Goal: Information Seeking & Learning: Check status

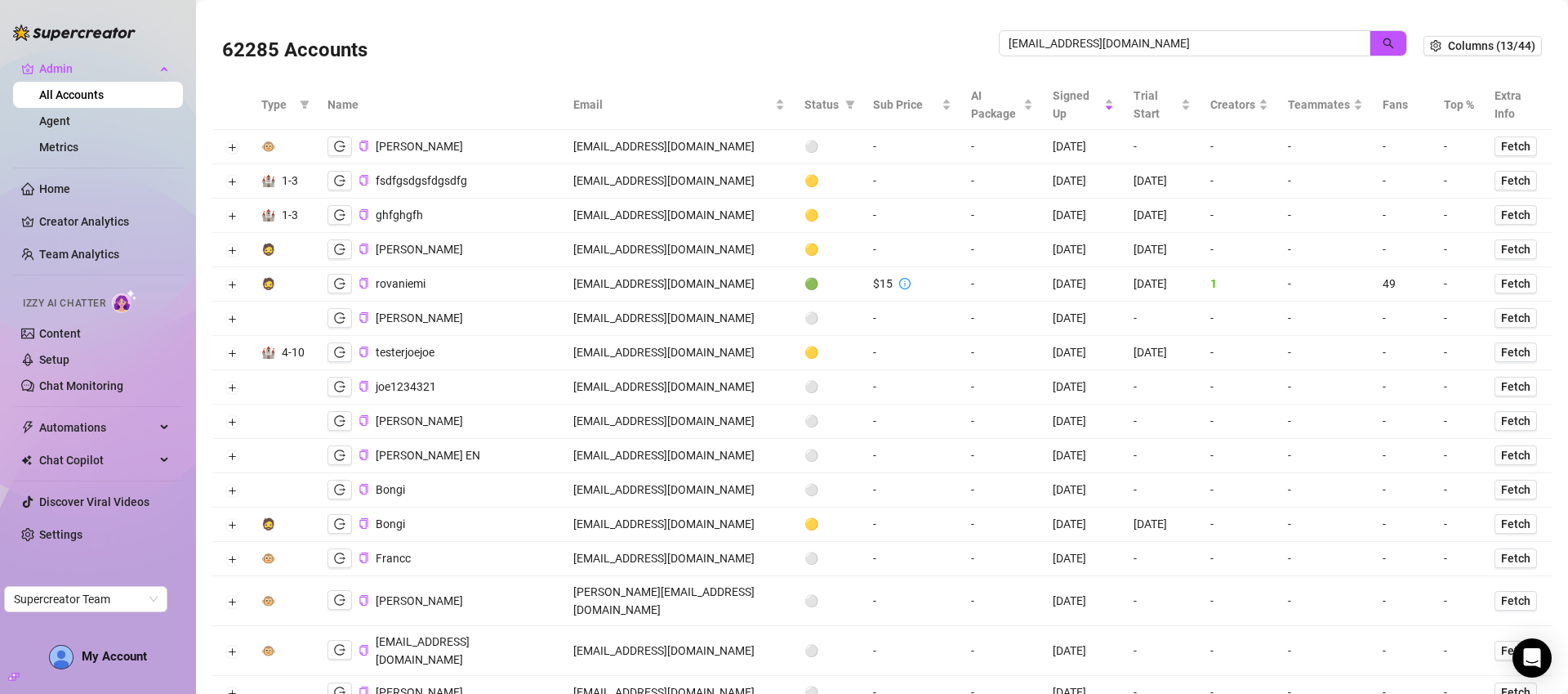
type input "teflonmacs@gmail.com"
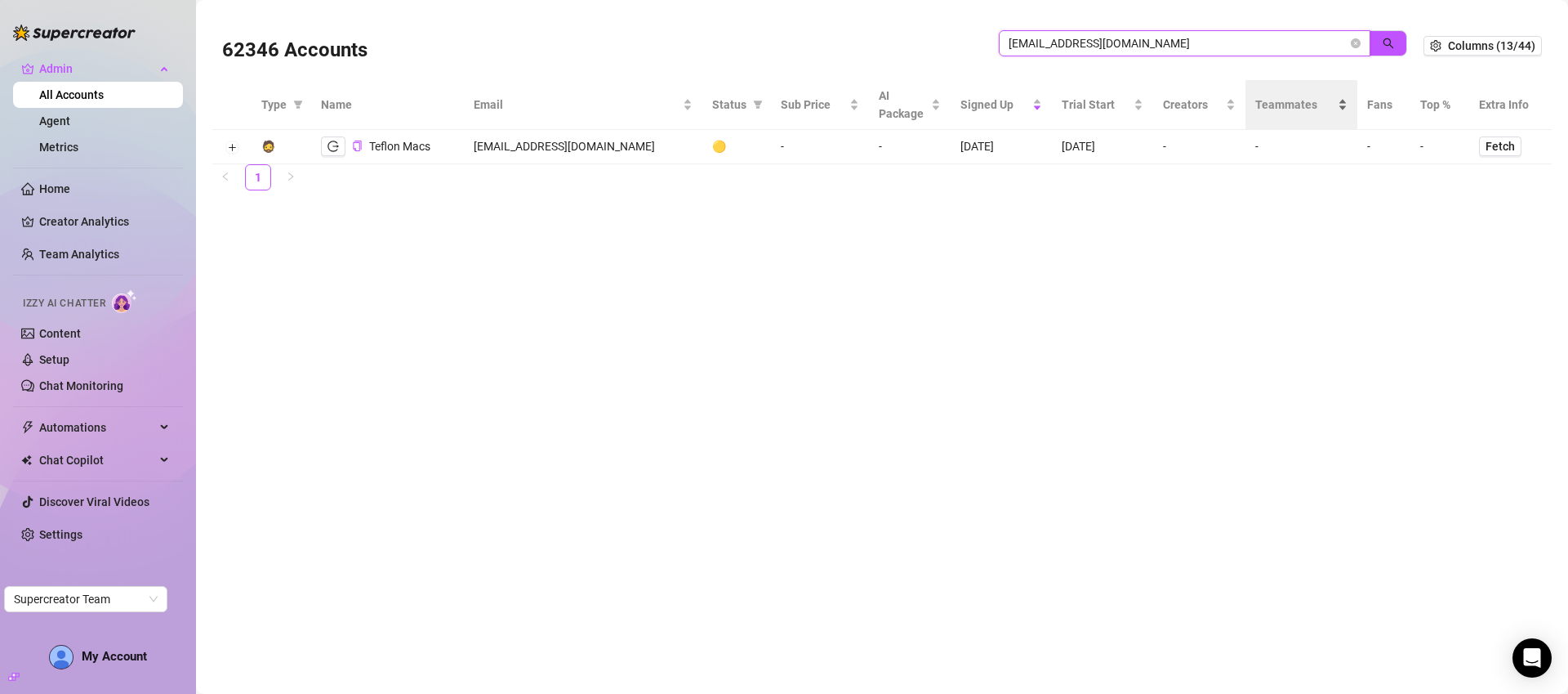
drag, startPoint x: 1354, startPoint y: 45, endPoint x: 1335, endPoint y: 79, distance: 38.9
click at [1354, 44] on icon "close-circle" at bounding box center [1355, 43] width 9 height 9
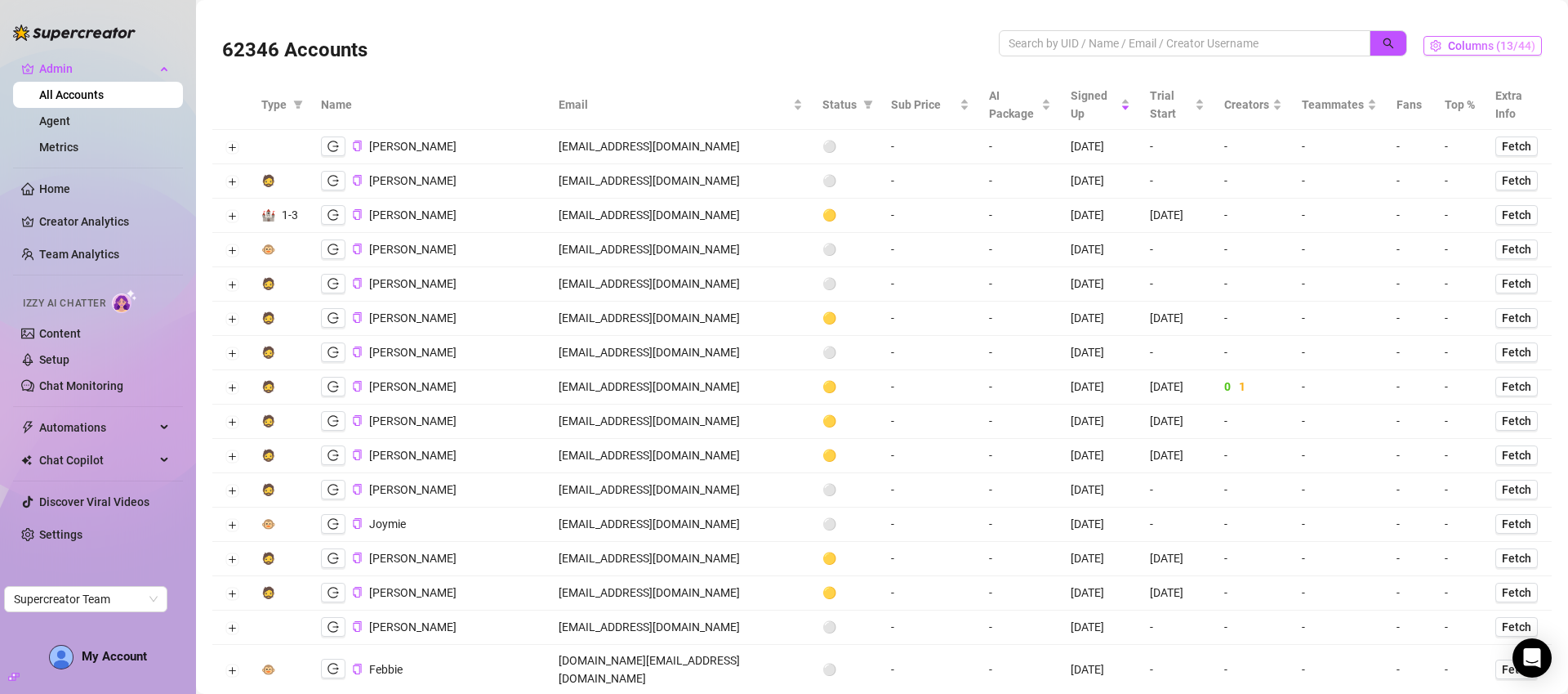
click at [1480, 45] on span "Columns (13/44)" at bounding box center [1492, 45] width 87 height 13
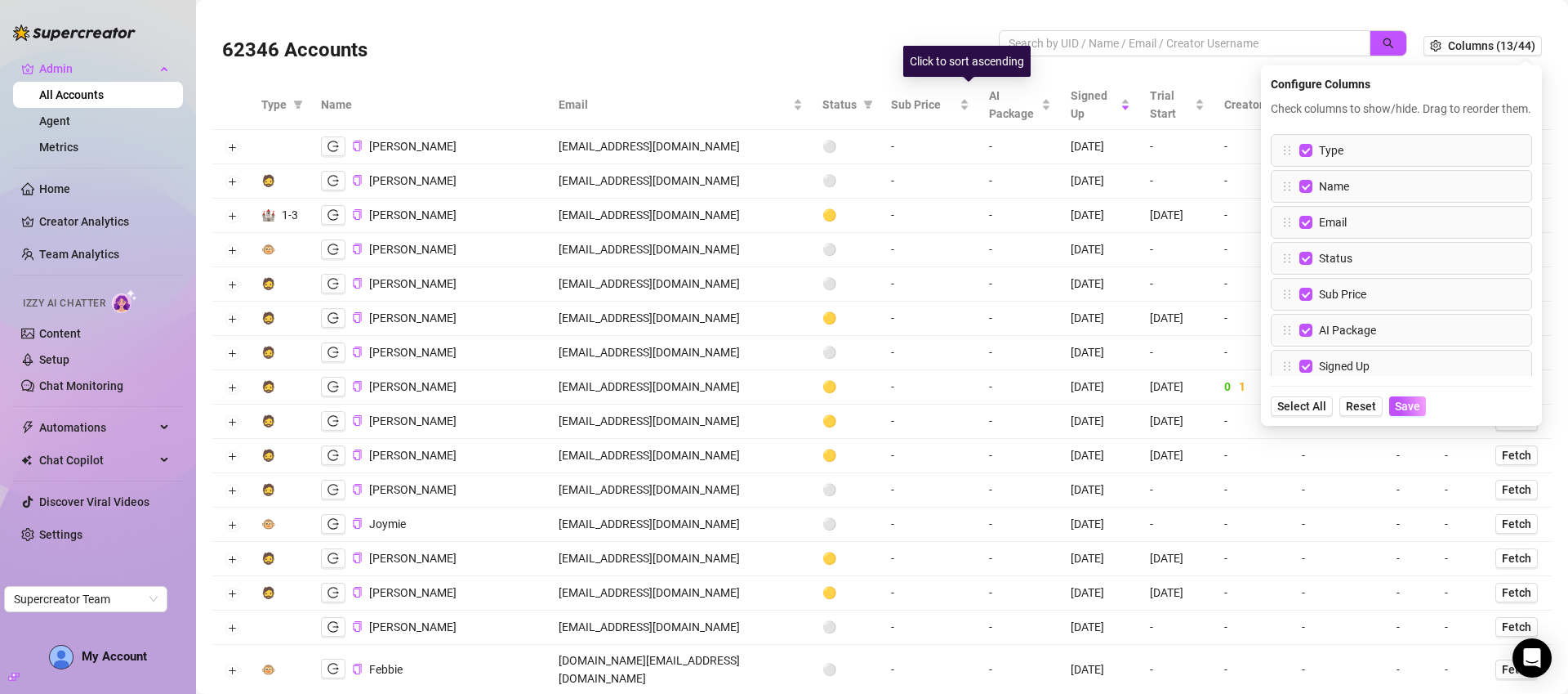
click at [786, 39] on div "62346 Accounts" at bounding box center [610, 45] width 777 height 56
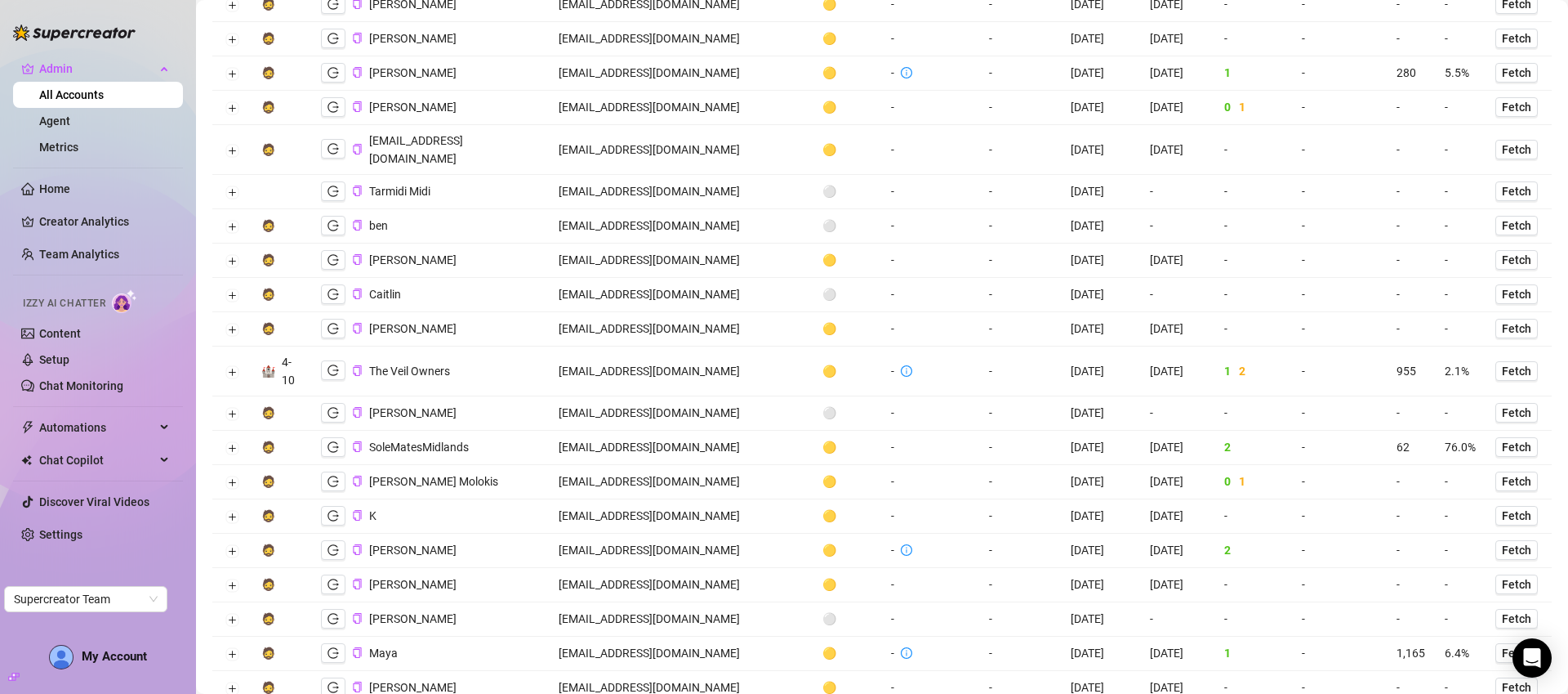
scroll to position [1374, 0]
click at [323, 357] on button "button" at bounding box center [333, 366] width 25 height 20
drag, startPoint x: 1169, startPoint y: 303, endPoint x: 1062, endPoint y: 304, distance: 107.0
click at [1062, 343] on tr "🏰 4-10 The Veil Owners owner@theveilagency.com 🟡 - - 8/24/2025 8/24/2025 1 2 - …" at bounding box center [882, 368] width 1339 height 50
drag, startPoint x: 1046, startPoint y: 309, endPoint x: 1054, endPoint y: 308, distance: 8.1
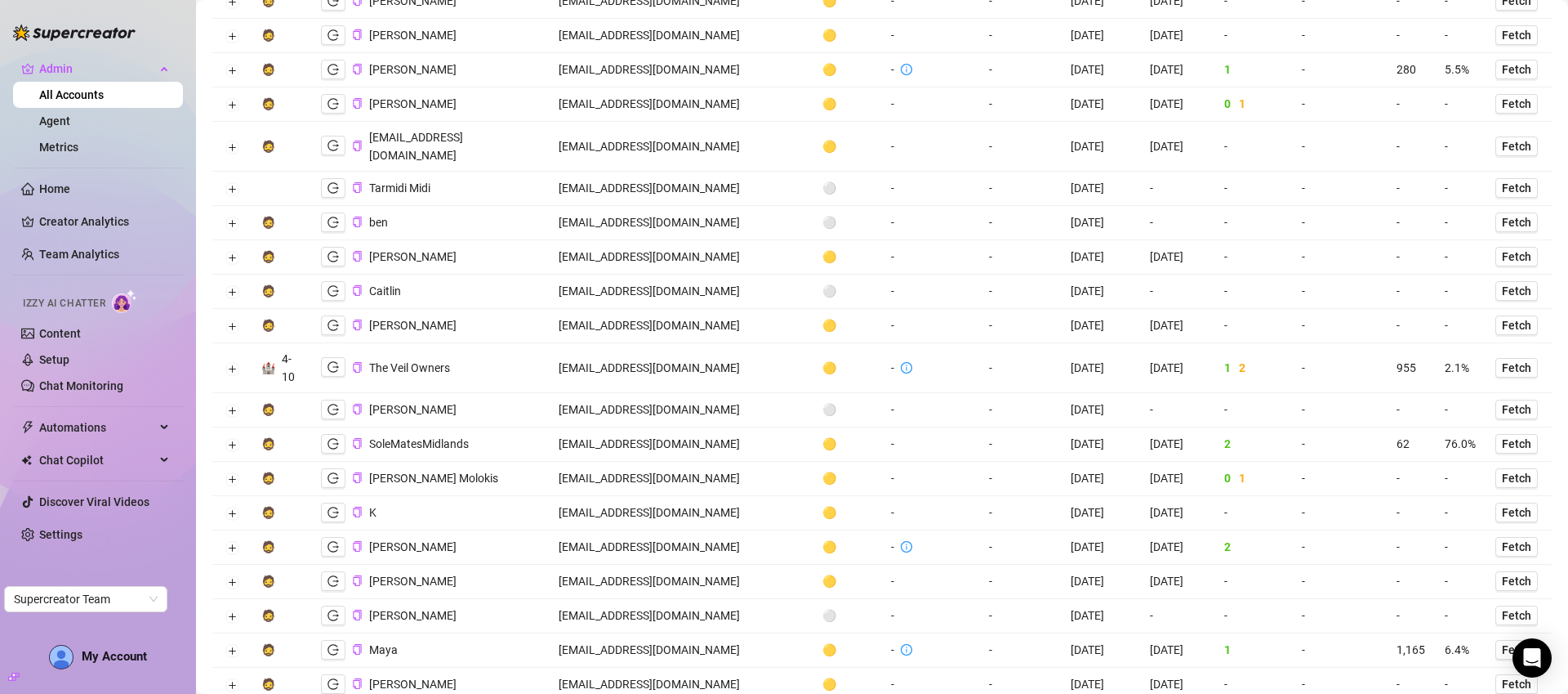
click at [1060, 343] on td "8/24/2025" at bounding box center [1099, 368] width 78 height 50
drag, startPoint x: 1180, startPoint y: 300, endPoint x: 1121, endPoint y: 301, distance: 59.0
click at [1140, 343] on td "8/24/2025" at bounding box center [1177, 368] width 75 height 50
click at [1144, 343] on td "8/24/2025" at bounding box center [1177, 368] width 75 height 50
click at [1140, 343] on td "8/24/2025" at bounding box center [1177, 368] width 75 height 50
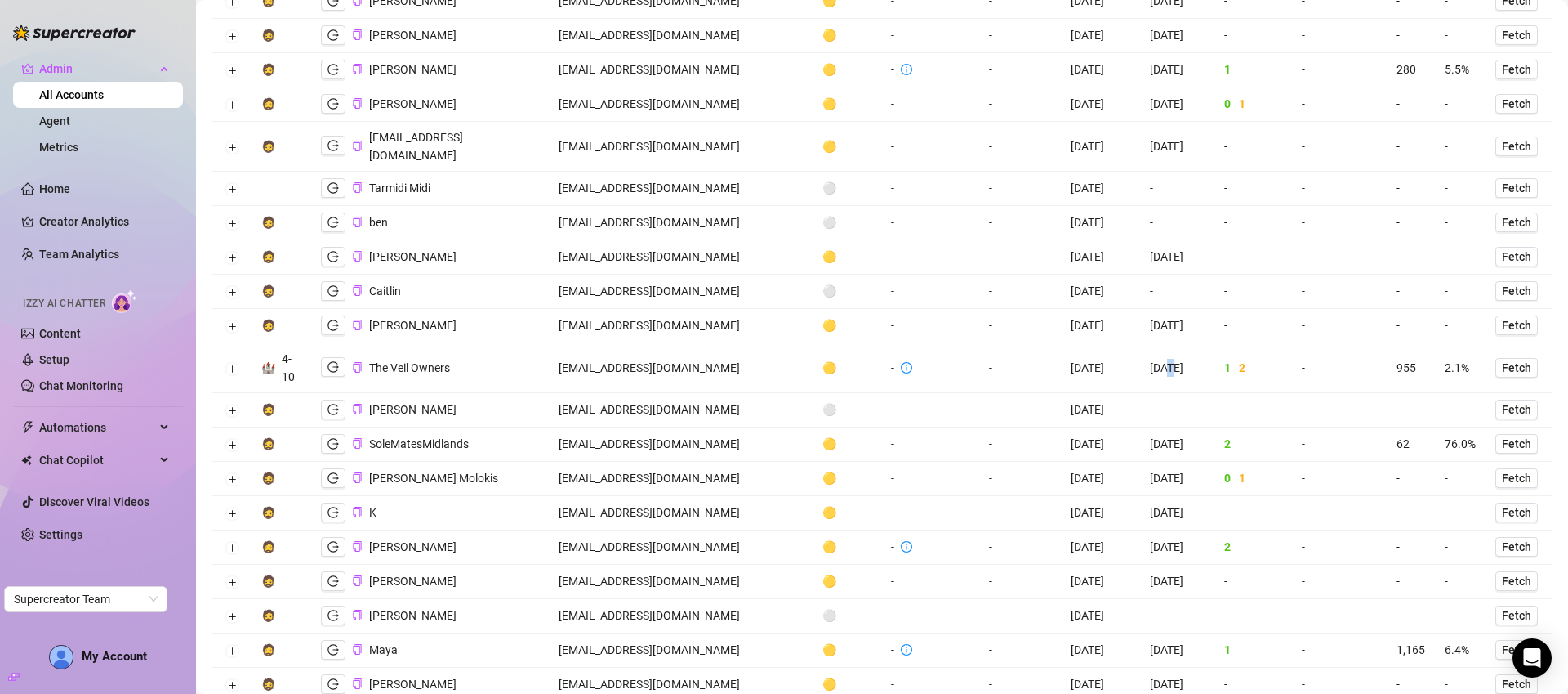
click at [1140, 343] on td "8/24/2025" at bounding box center [1177, 368] width 75 height 50
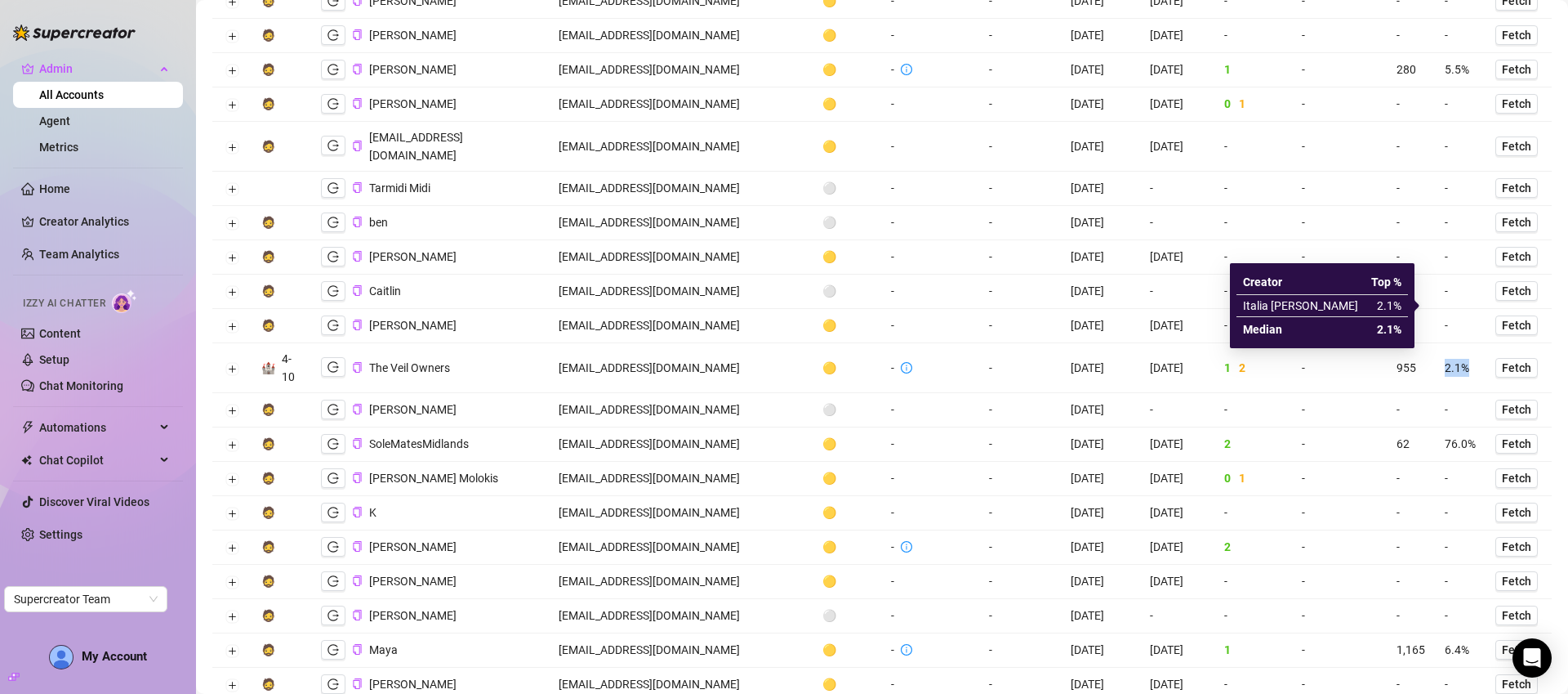
drag, startPoint x: 1448, startPoint y: 301, endPoint x: 1425, endPoint y: 304, distance: 23.2
click at [1435, 343] on td "2.1%" at bounding box center [1460, 368] width 51 height 50
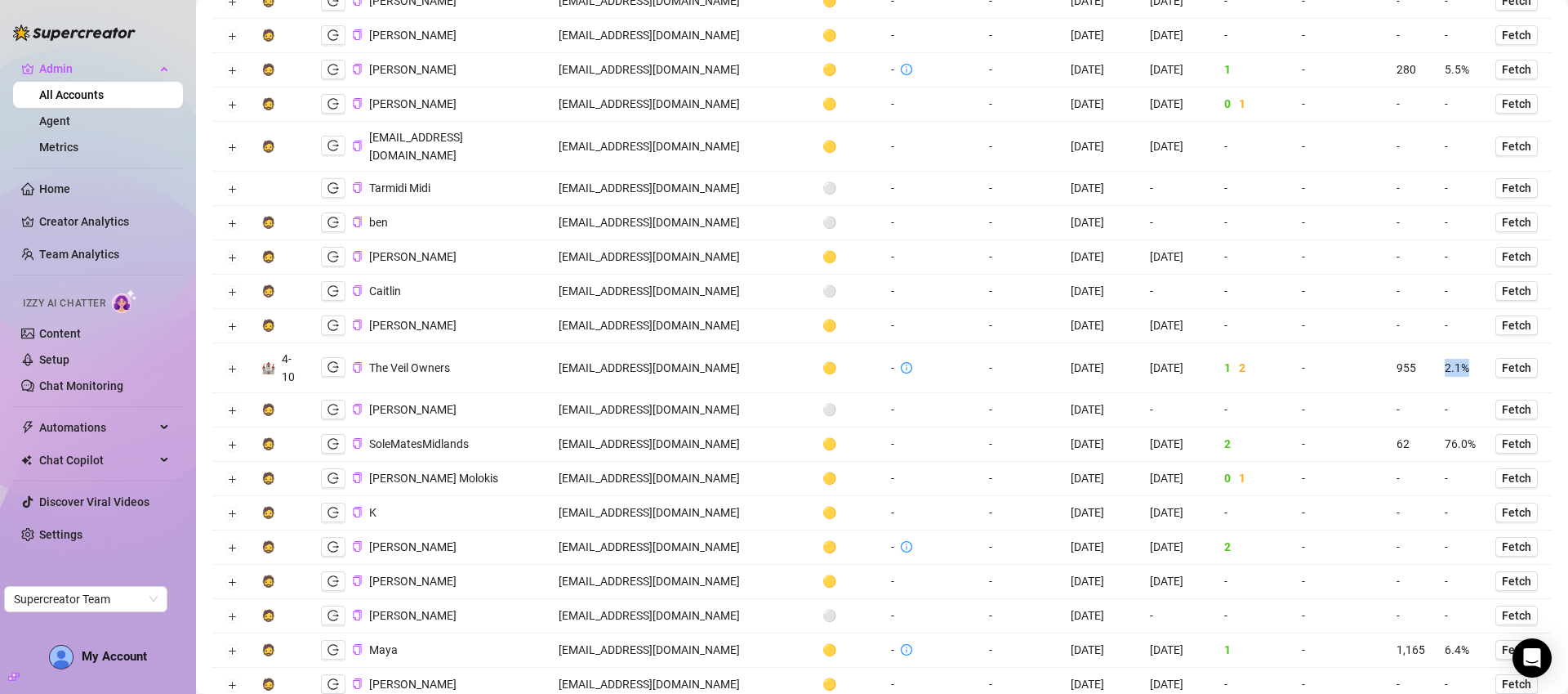
click at [1439, 343] on td "2.1%" at bounding box center [1460, 368] width 51 height 50
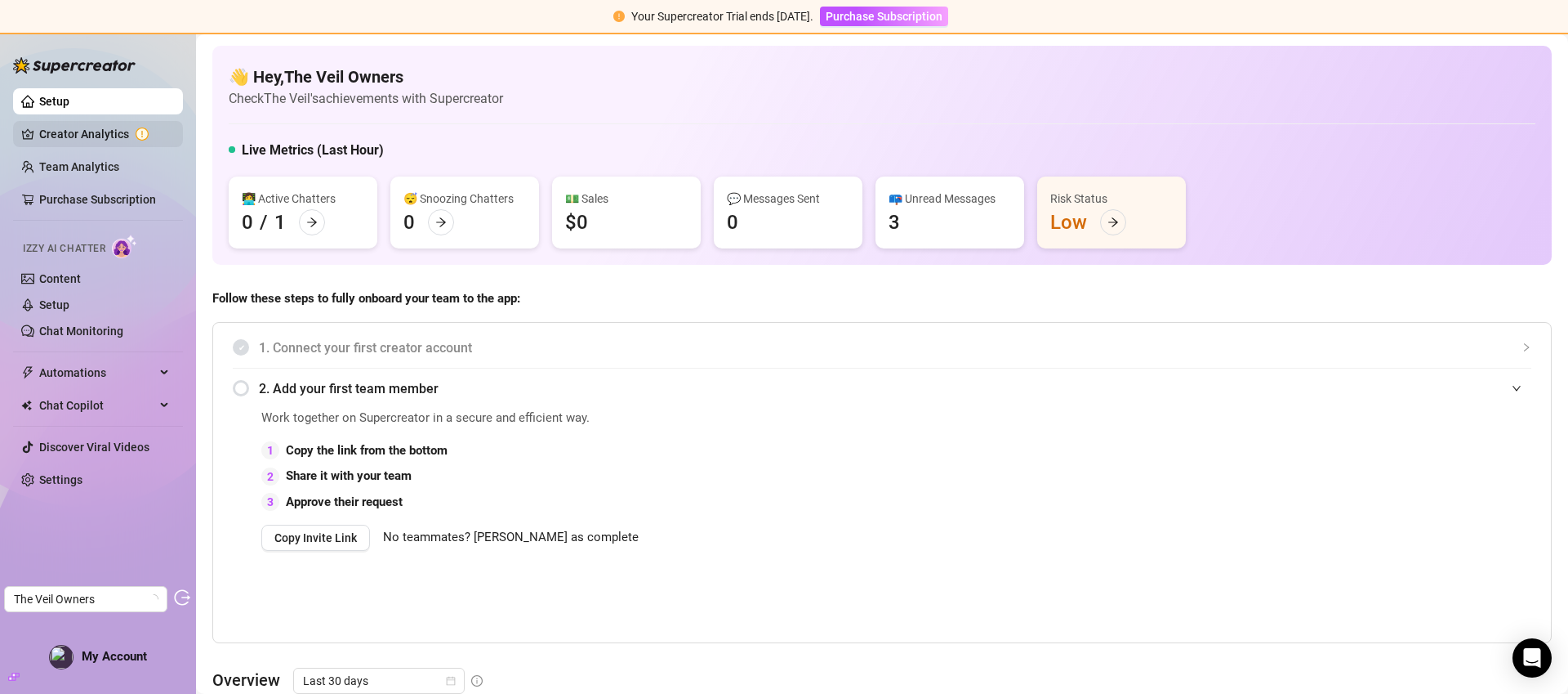
click at [80, 136] on link "Creator Analytics" at bounding box center [105, 134] width 130 height 26
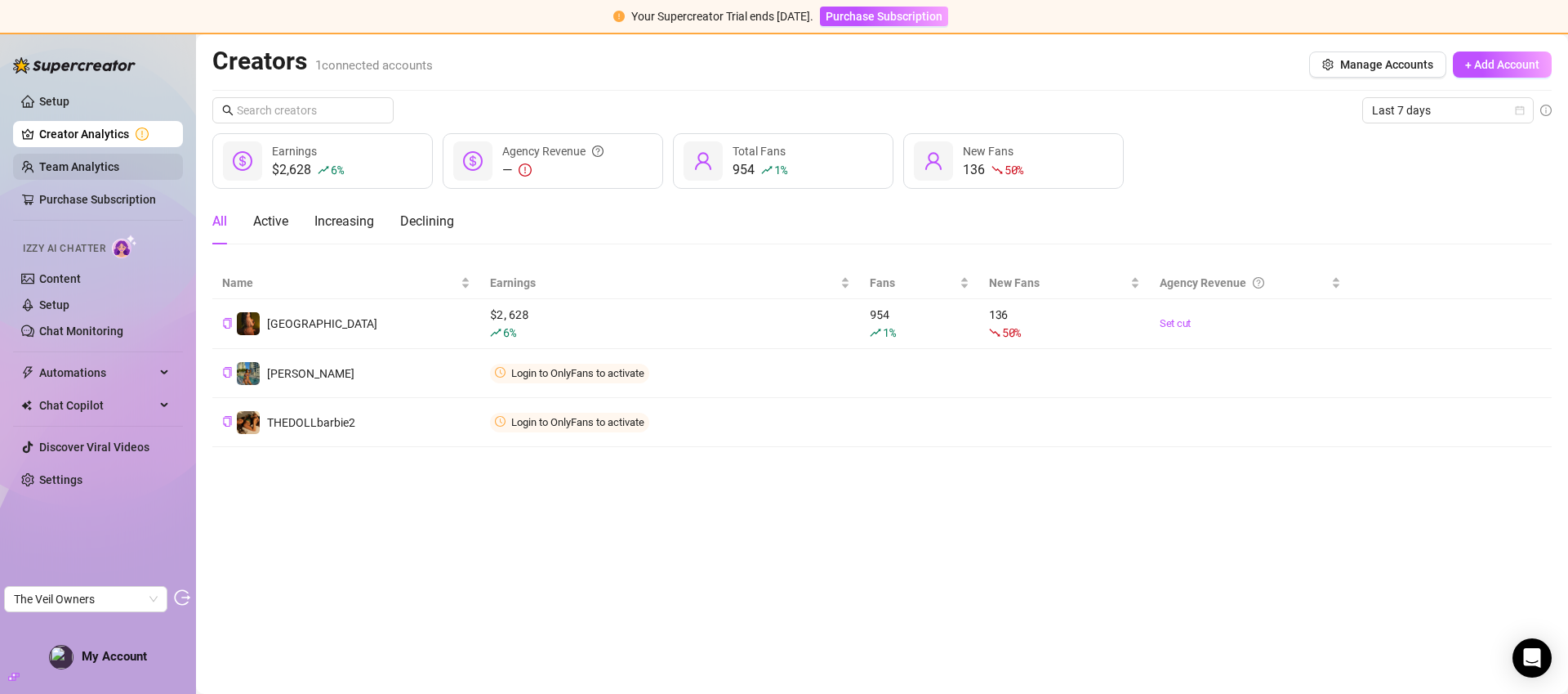
click at [119, 170] on link "Team Analytics" at bounding box center [79, 166] width 80 height 13
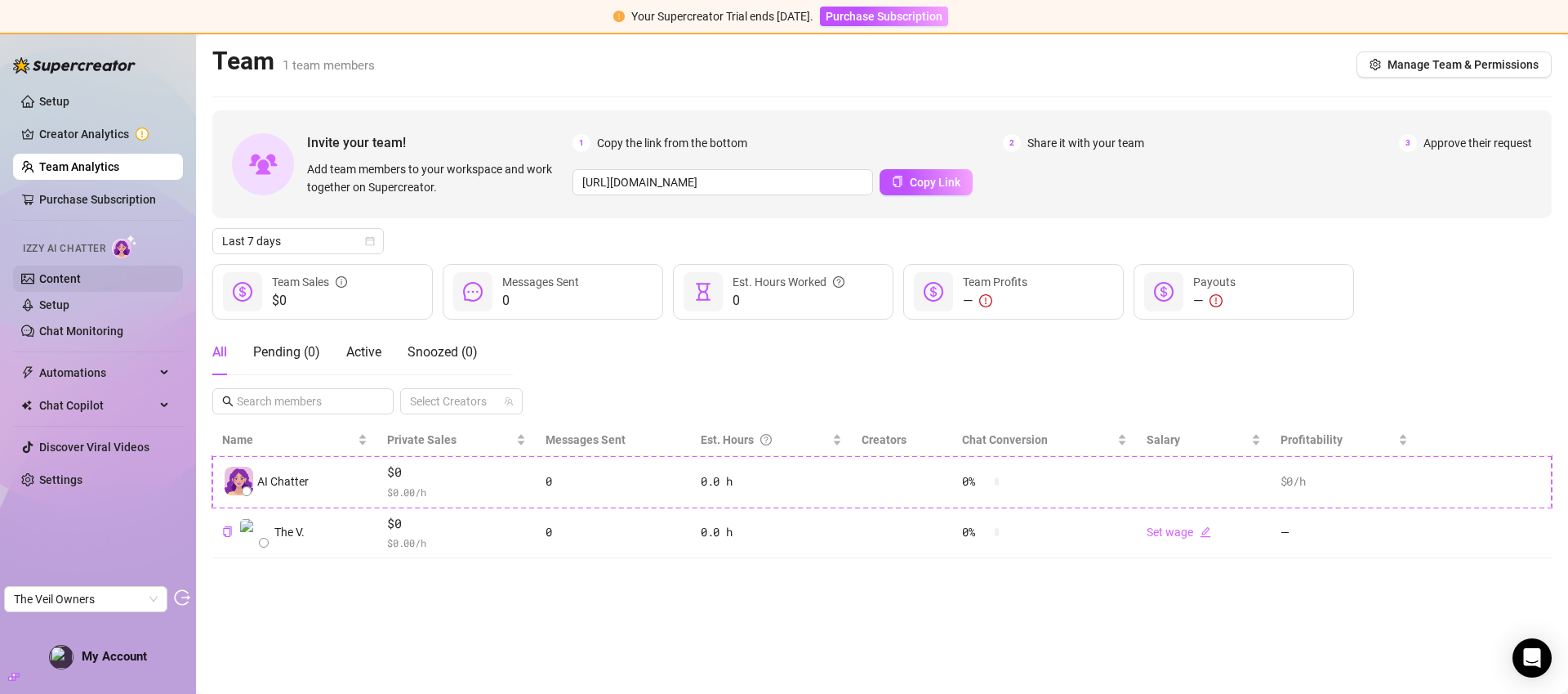
click at [75, 285] on link "Content" at bounding box center [60, 278] width 42 height 13
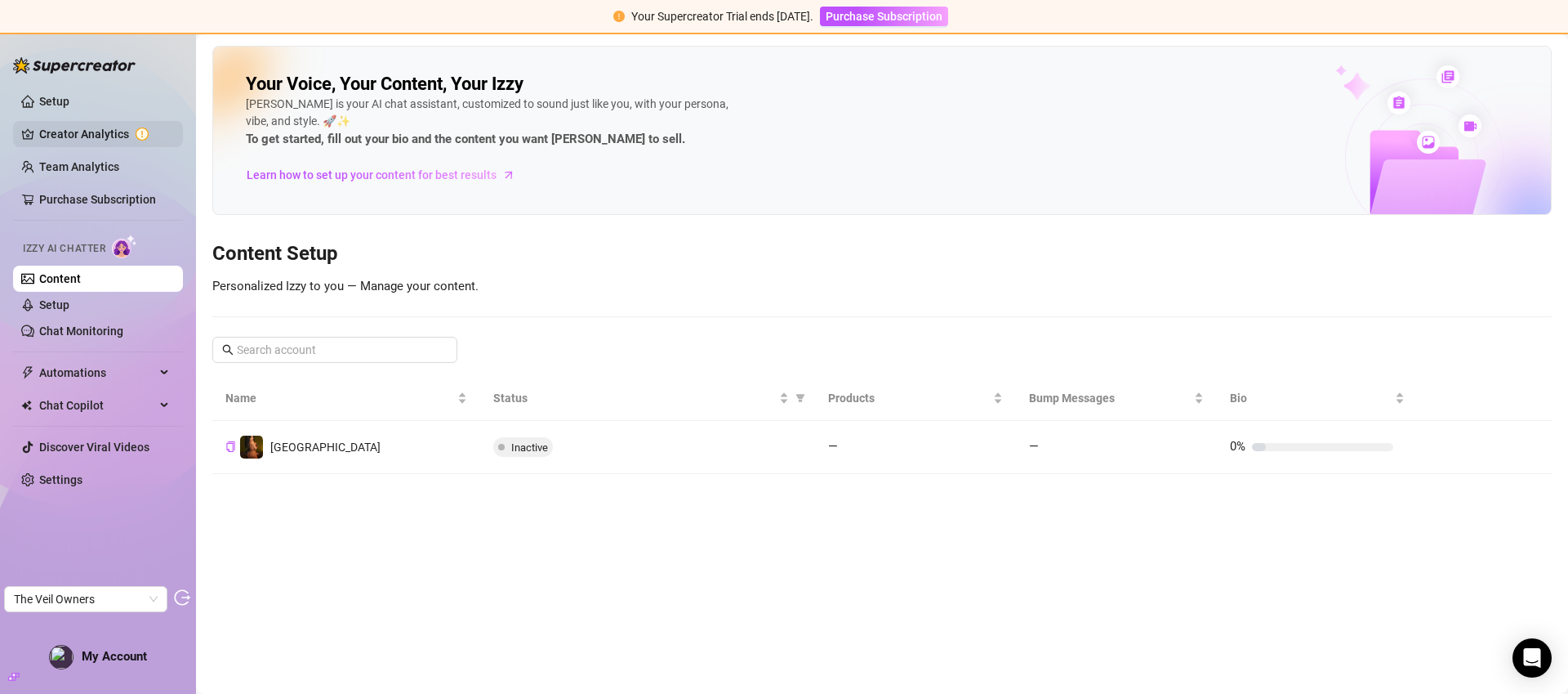
click at [99, 142] on link "Creator Analytics" at bounding box center [105, 134] width 130 height 26
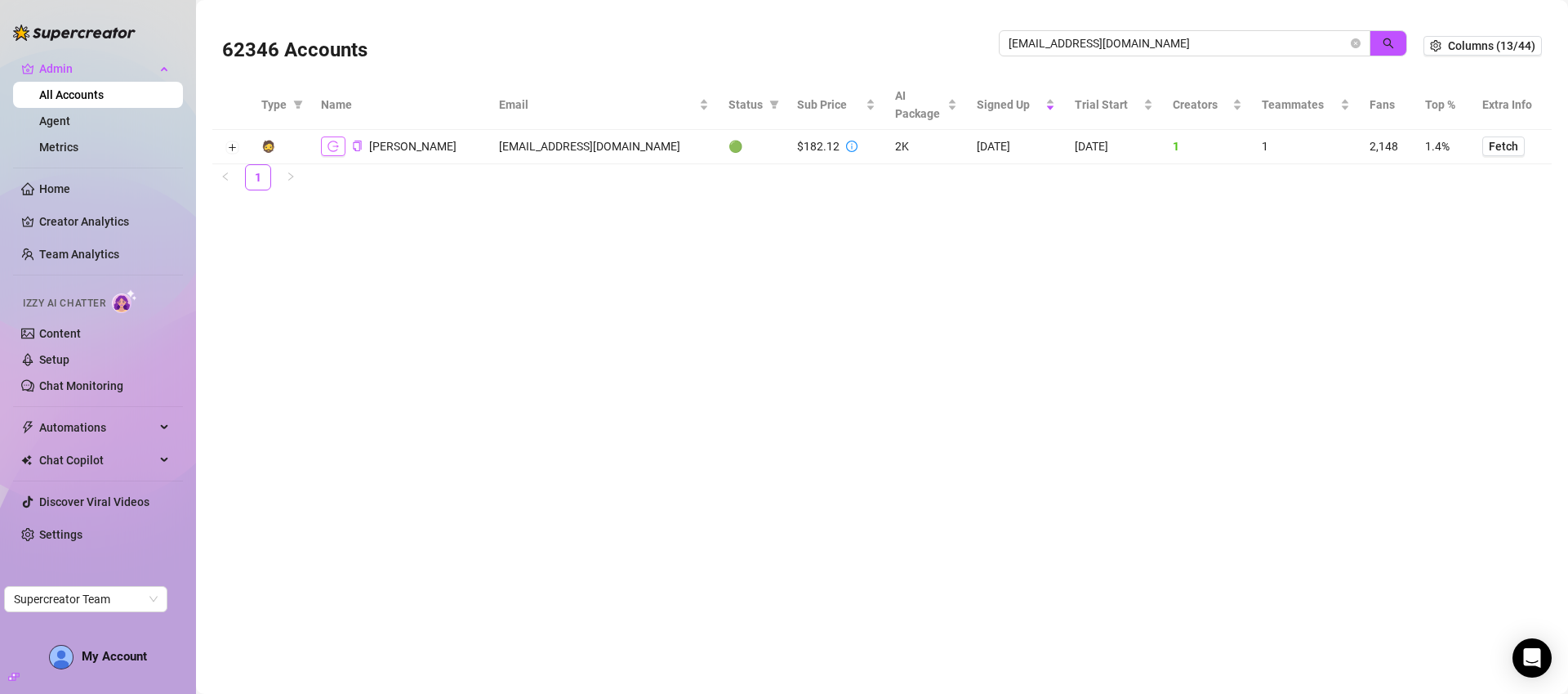
click at [336, 146] on icon "logout" at bounding box center [333, 146] width 11 height 10
click at [355, 148] on icon "copy" at bounding box center [357, 146] width 10 height 10
click at [327, 149] on icon "logout" at bounding box center [333, 146] width 11 height 11
click at [357, 147] on icon "copy" at bounding box center [357, 146] width 10 height 10
click at [354, 143] on icon "copy" at bounding box center [357, 146] width 10 height 10
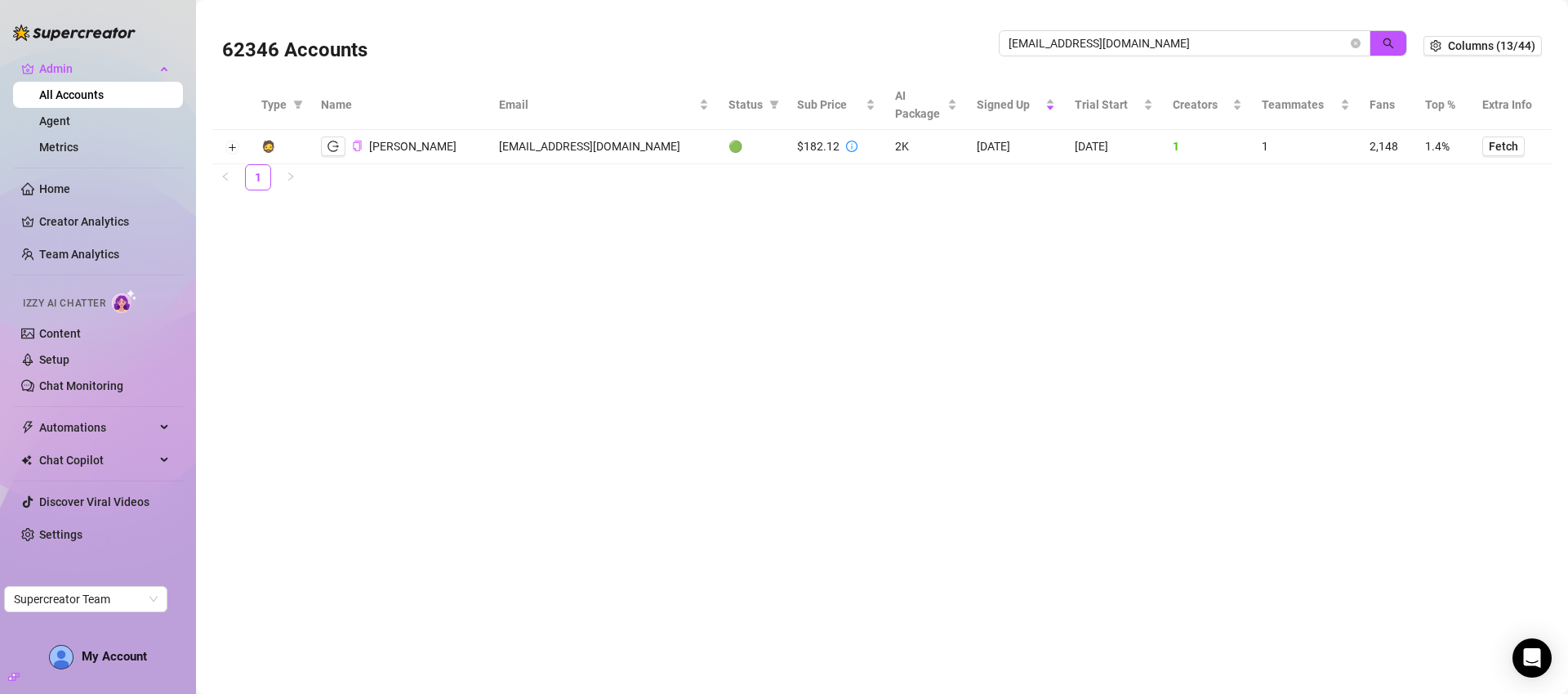
click at [605, 148] on td "sofiegonewild@gmail.com" at bounding box center [604, 147] width 230 height 34
copy td "sofiegonewild@gmail.com"
click at [1257, 51] on input "sofiegonewild@gmail.com" at bounding box center [1177, 43] width 339 height 18
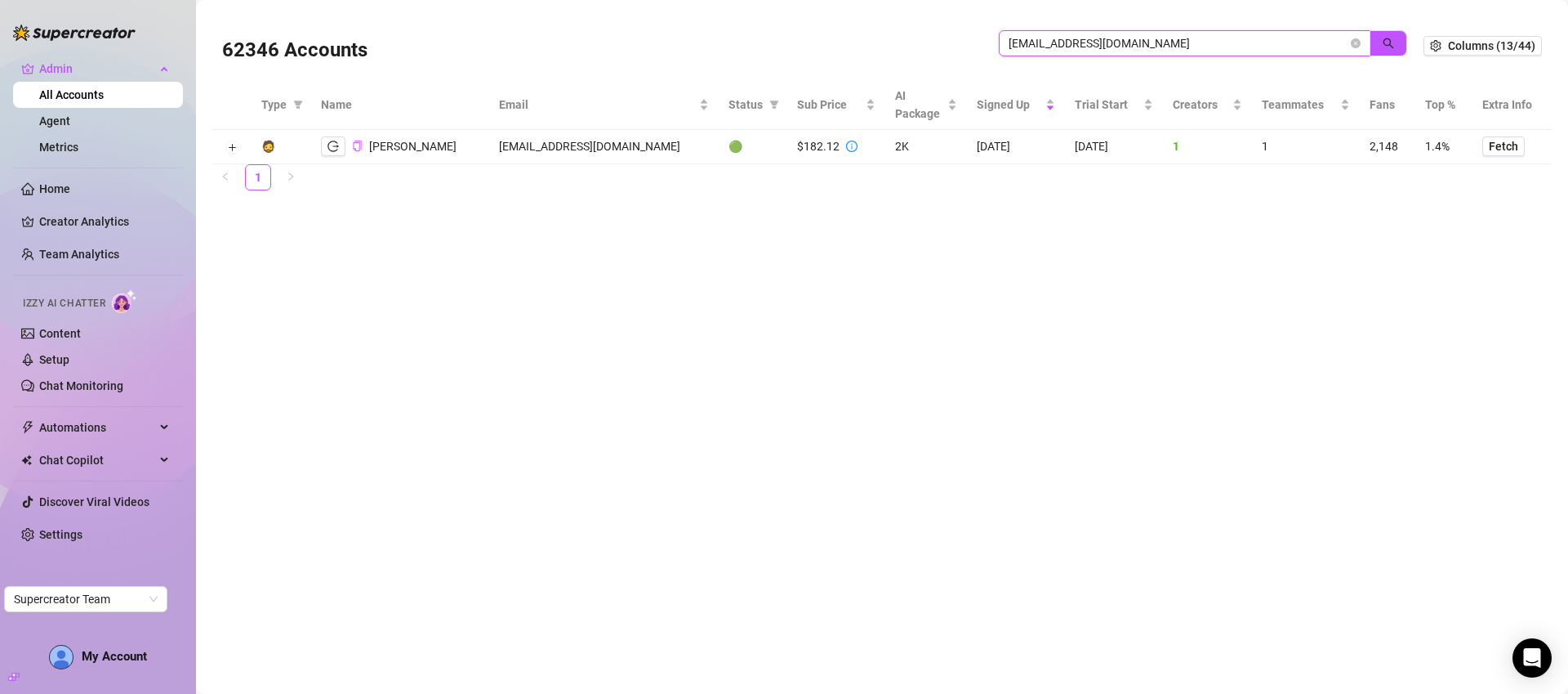
click at [1256, 51] on input "sofiegonewild@gmail.com" at bounding box center [1177, 43] width 339 height 18
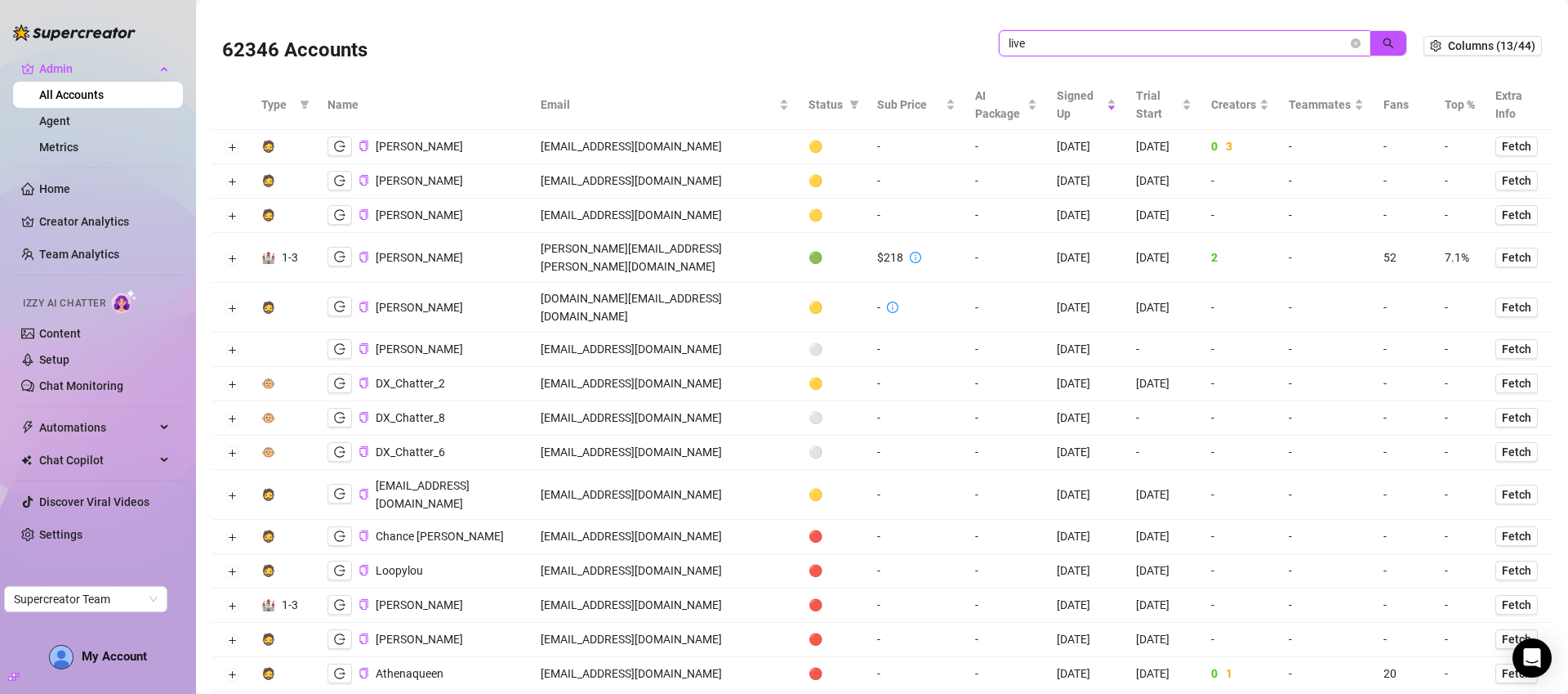
click at [1111, 44] on input "live" at bounding box center [1177, 43] width 339 height 18
paste input "rich.travel"
type input "liverich.travel"
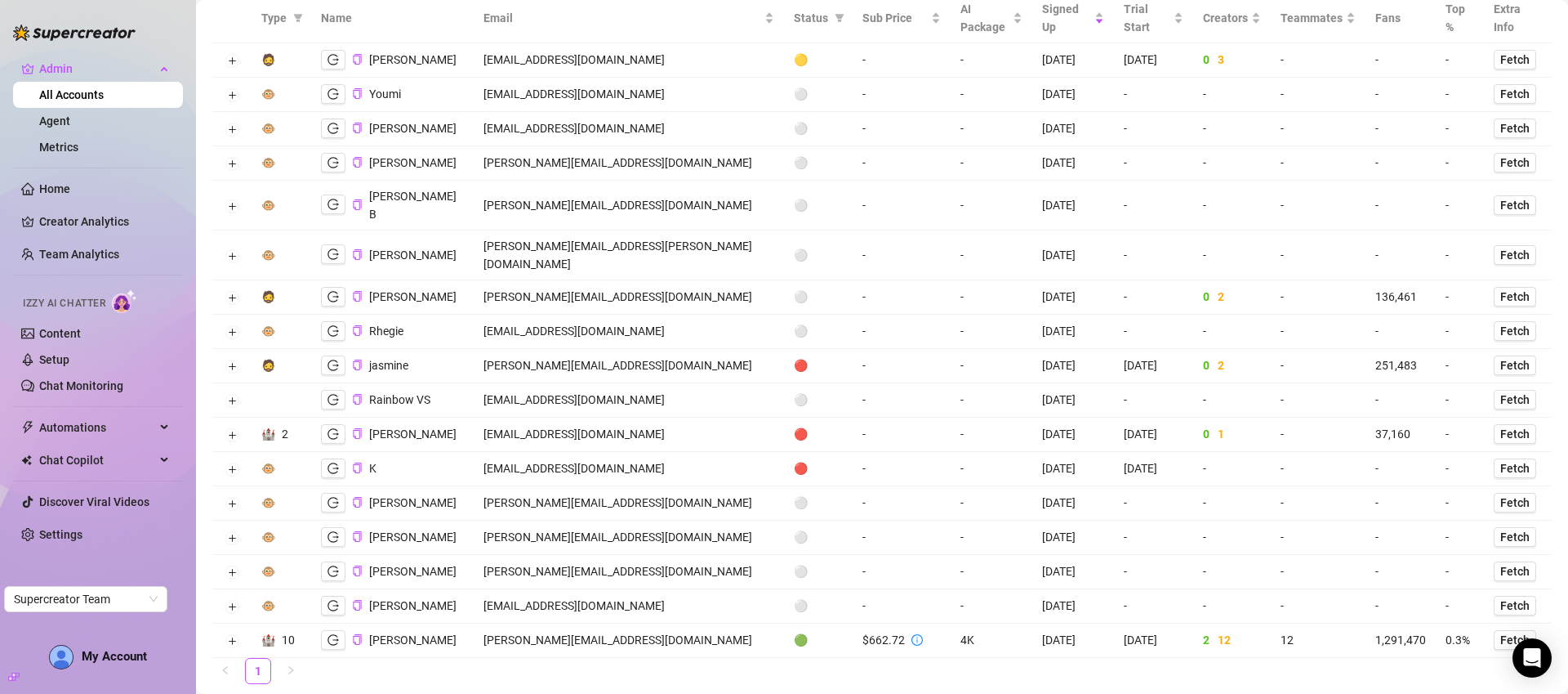
scroll to position [95, 0]
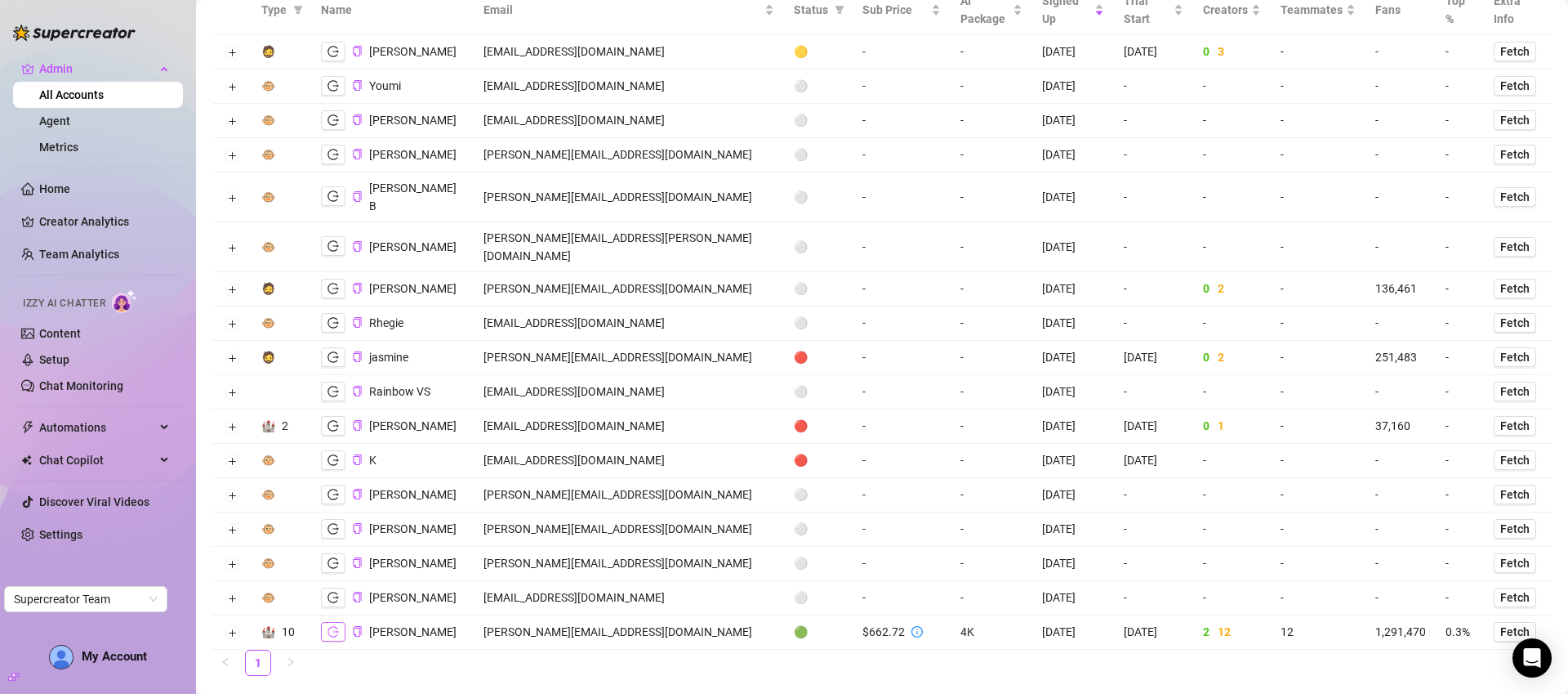
click at [338, 622] on button "button" at bounding box center [333, 631] width 25 height 20
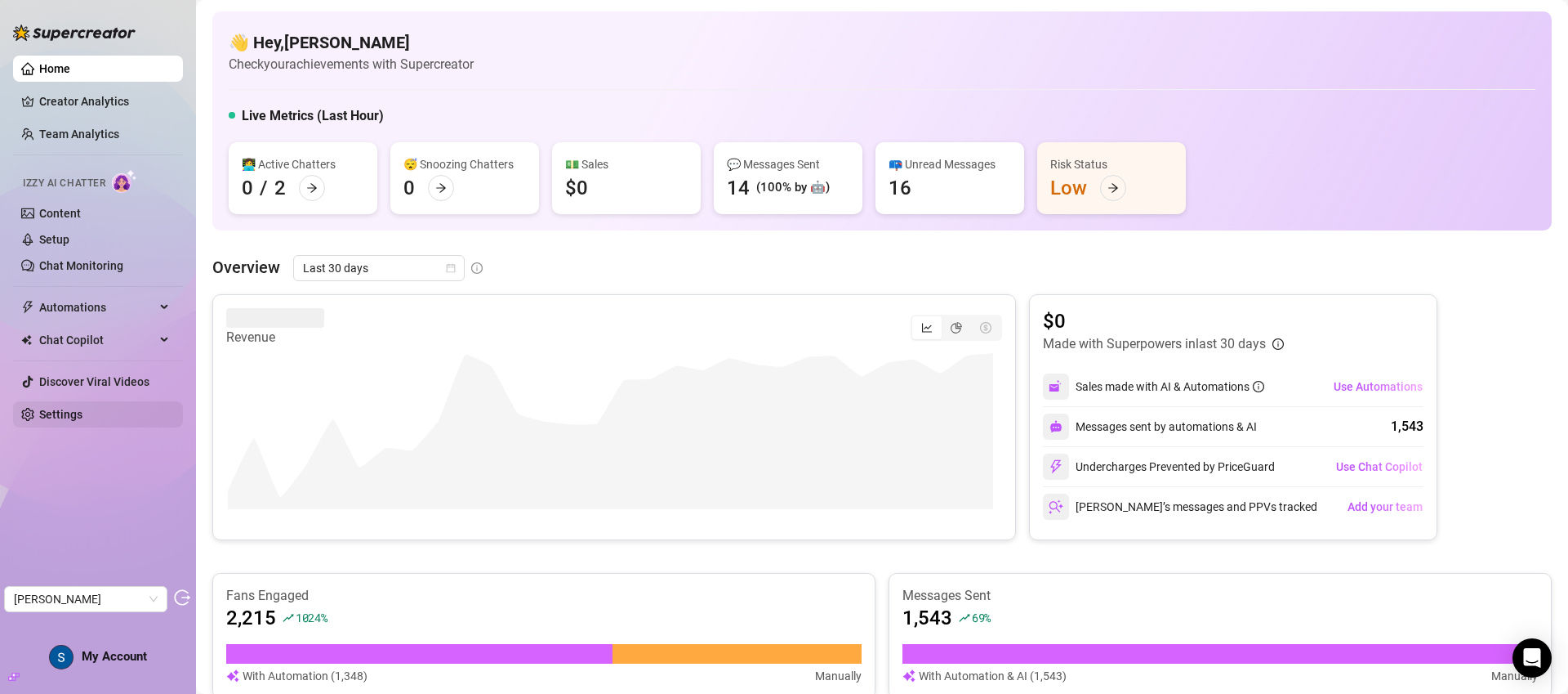
click at [76, 420] on link "Settings" at bounding box center [61, 413] width 43 height 13
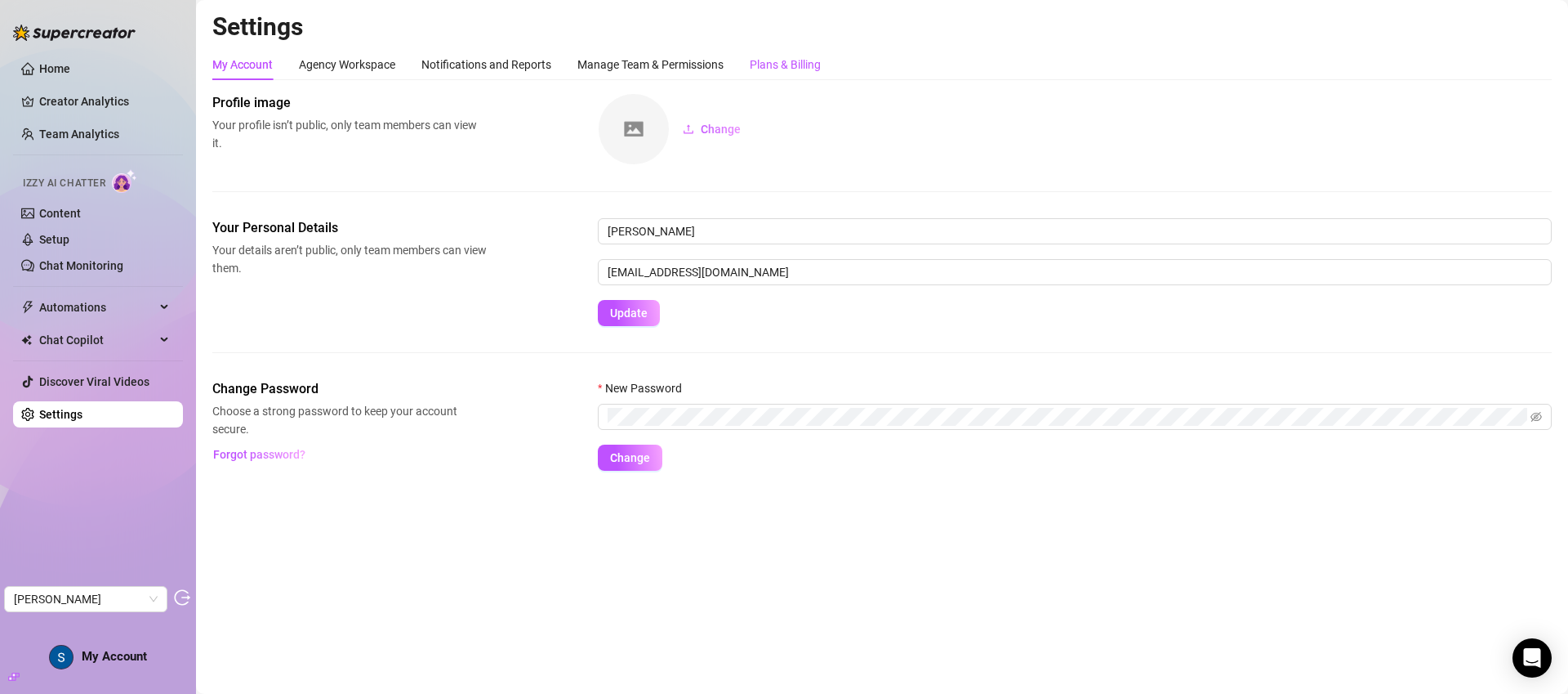
drag, startPoint x: 781, startPoint y: 73, endPoint x: 766, endPoint y: 73, distance: 15.0
click at [781, 73] on div "Plans & Billing" at bounding box center [784, 64] width 71 height 18
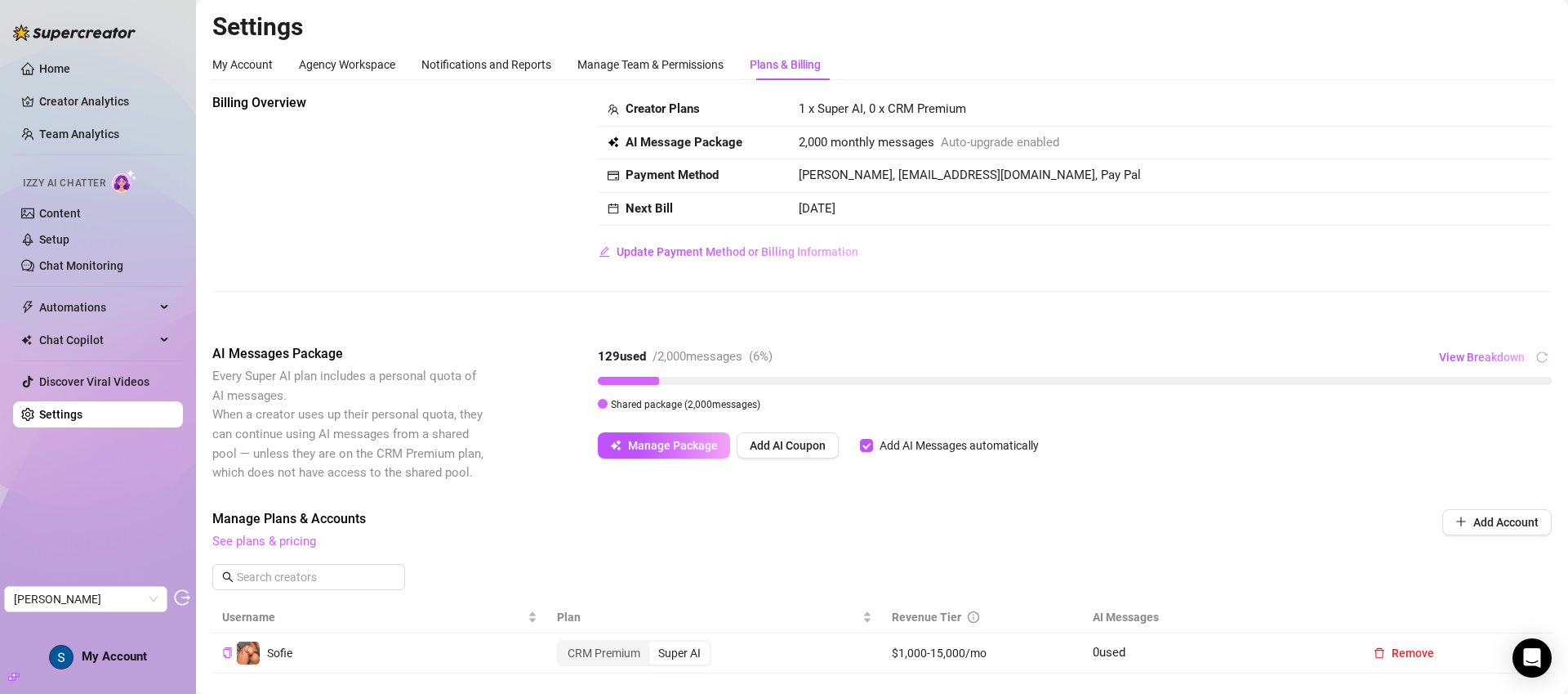
click at [292, 541] on link "See plans & pricing" at bounding box center [264, 540] width 104 height 15
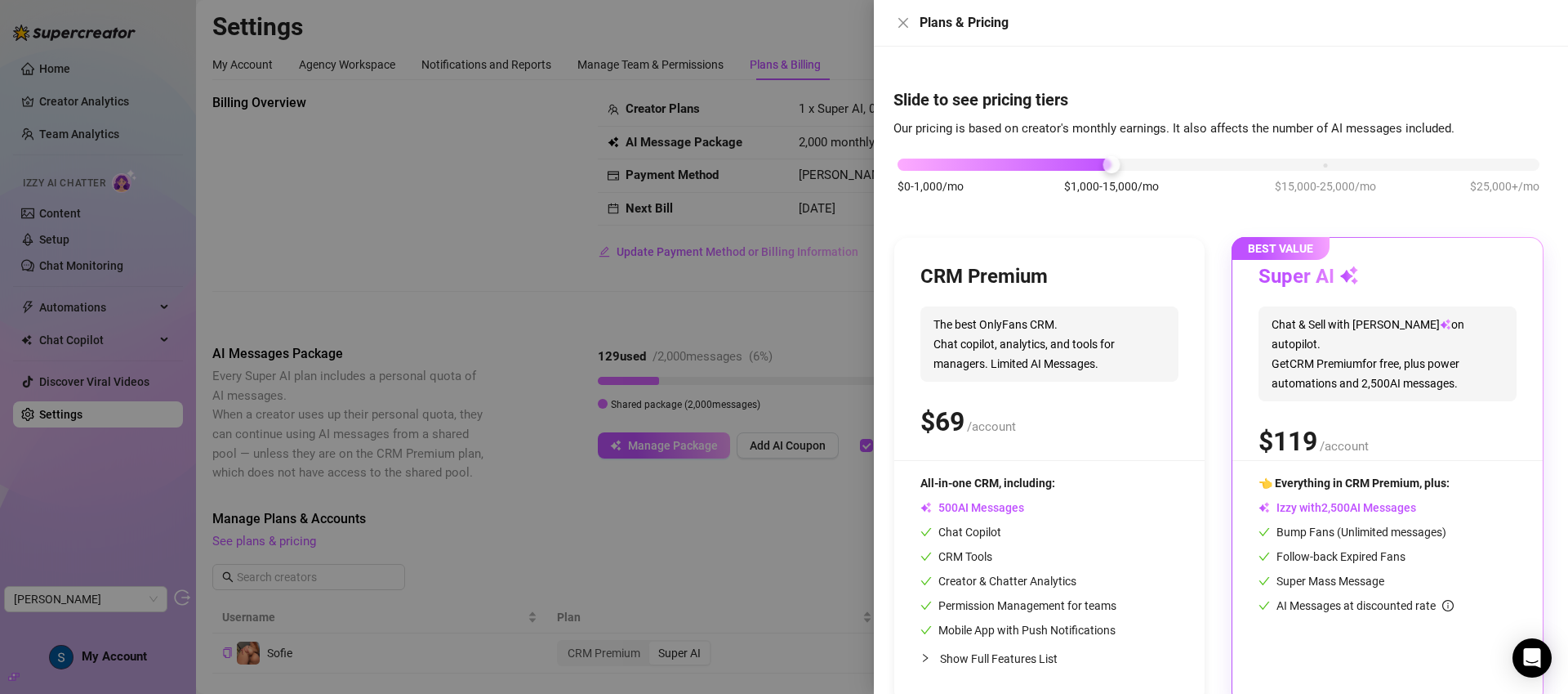
click at [734, 319] on div at bounding box center [784, 347] width 1568 height 694
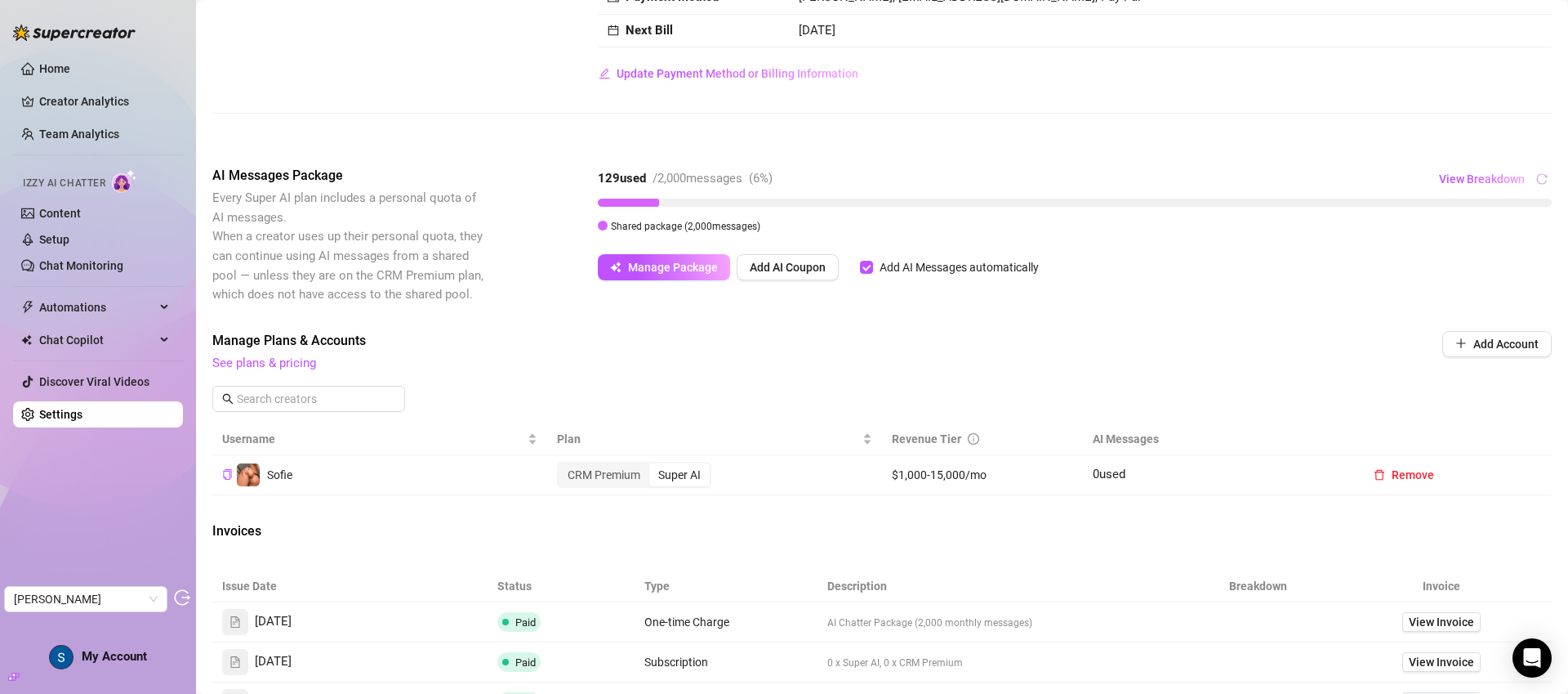
scroll to position [175, 0]
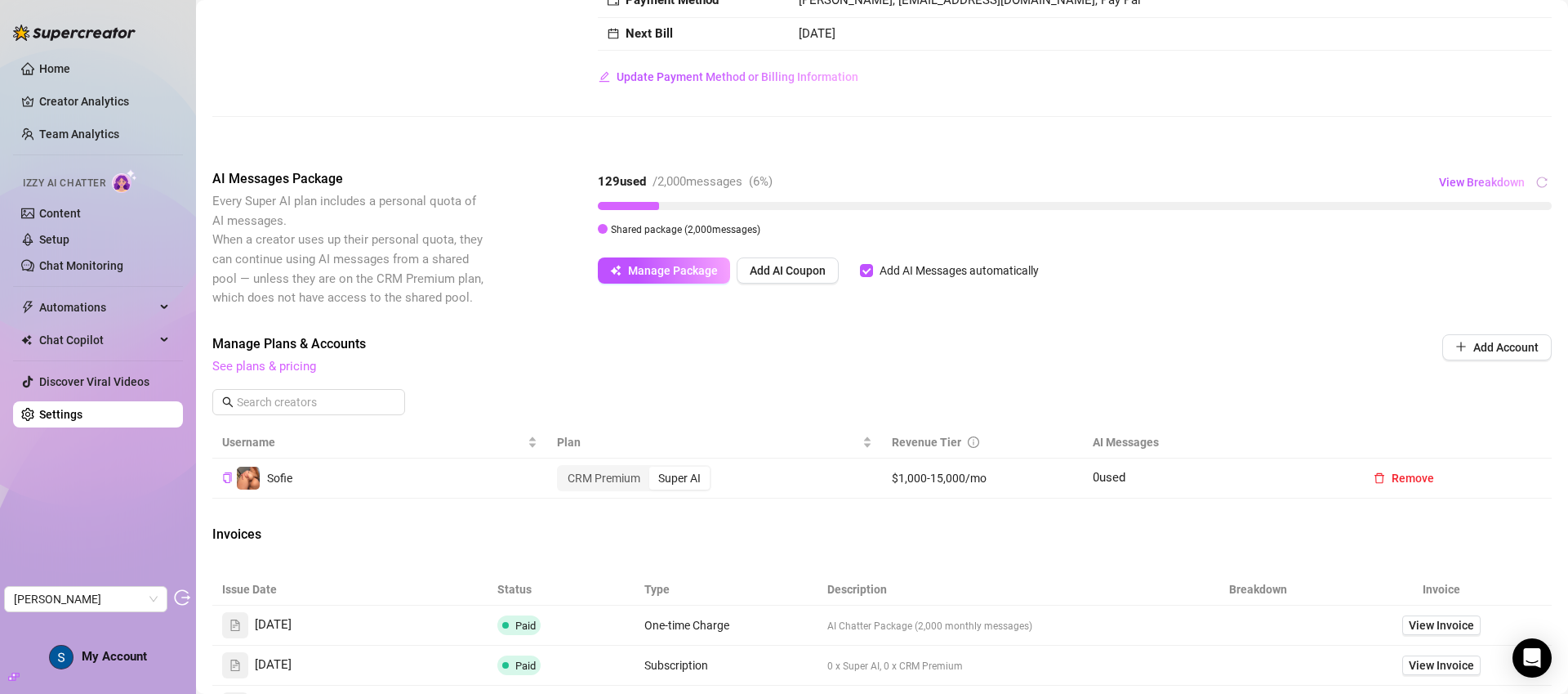
click at [278, 359] on link "See plans & pricing" at bounding box center [264, 365] width 104 height 15
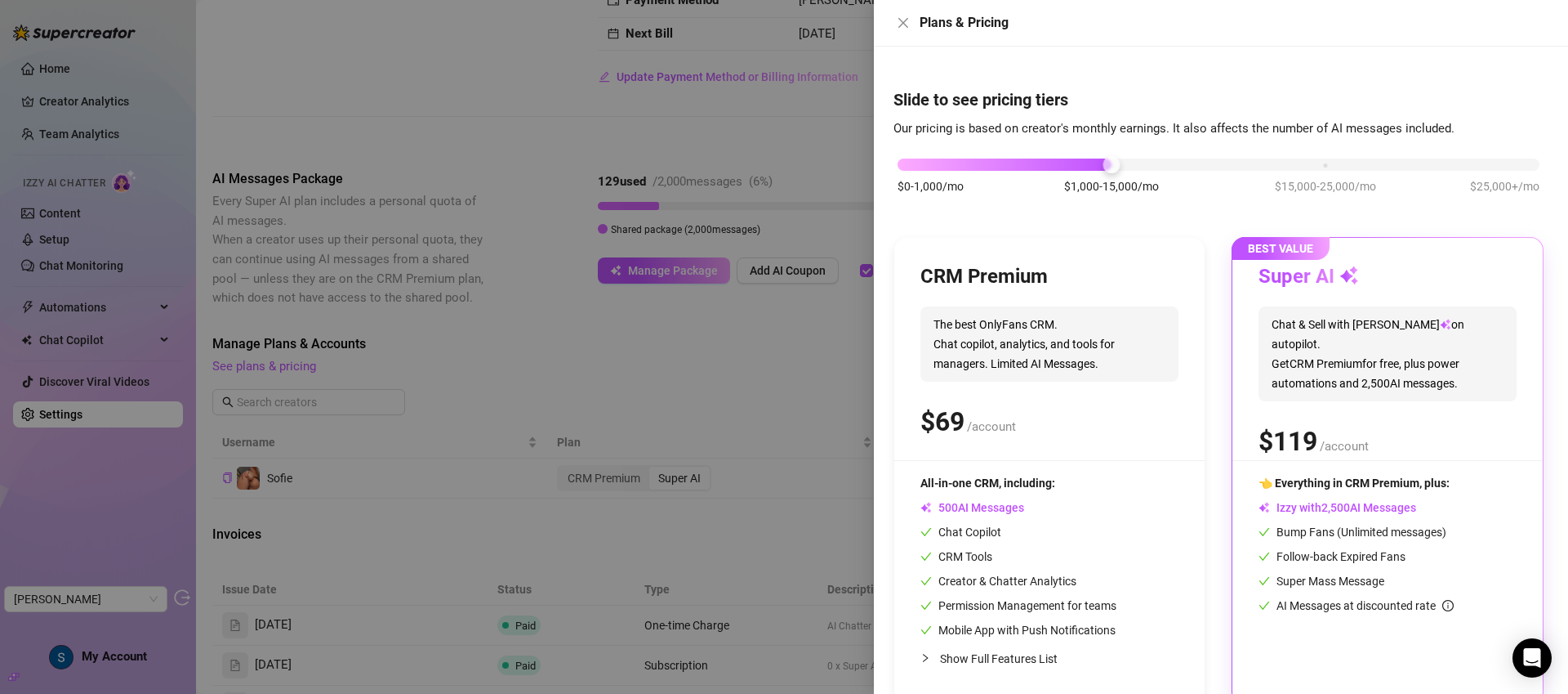
click at [793, 398] on div at bounding box center [784, 347] width 1568 height 694
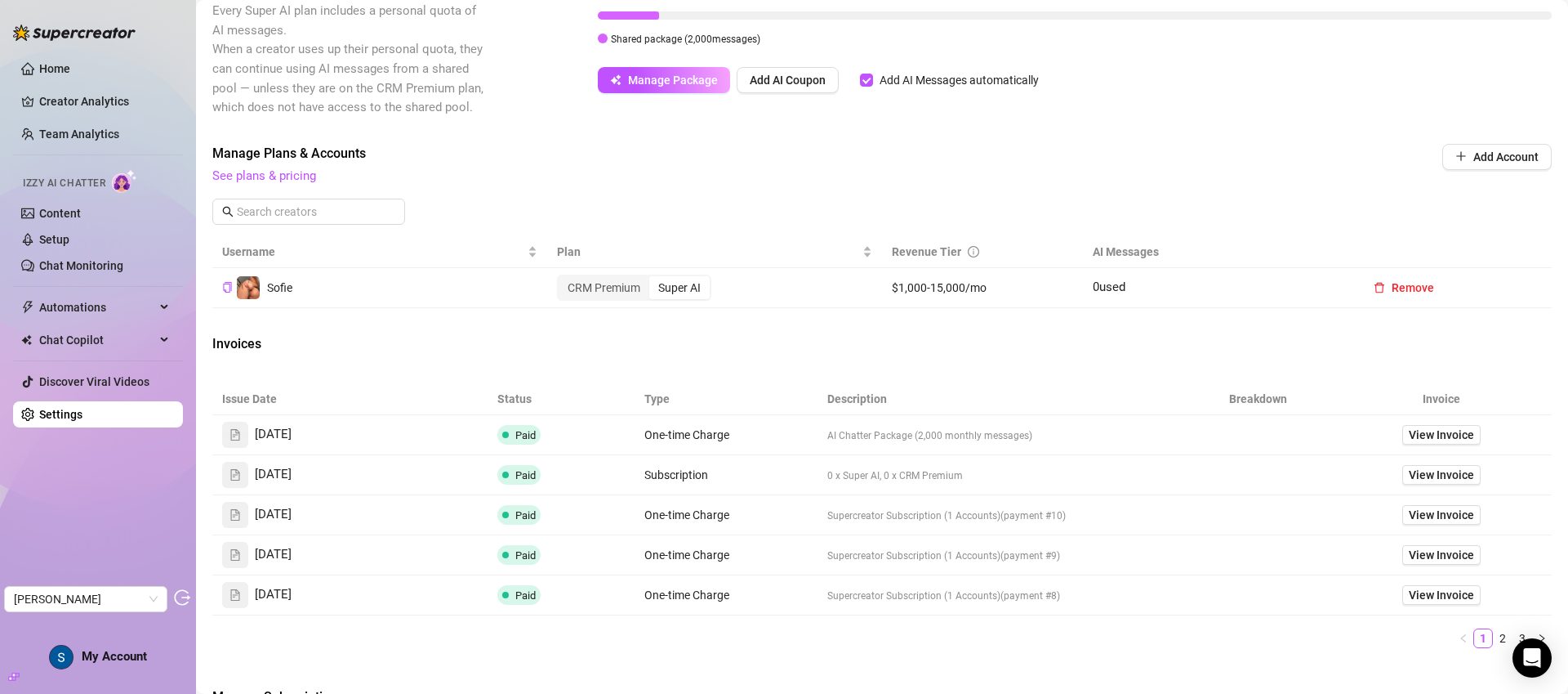
scroll to position [366, 0]
click at [1105, 353] on div "Invoices" at bounding box center [882, 345] width 1339 height 23
click at [978, 477] on td "0 x Super AI, 0 x CRM Premium" at bounding box center [1001, 474] width 367 height 40
click at [1457, 470] on span "View Invoice" at bounding box center [1441, 474] width 65 height 18
click at [615, 287] on div "CRM Premium" at bounding box center [604, 287] width 91 height 23
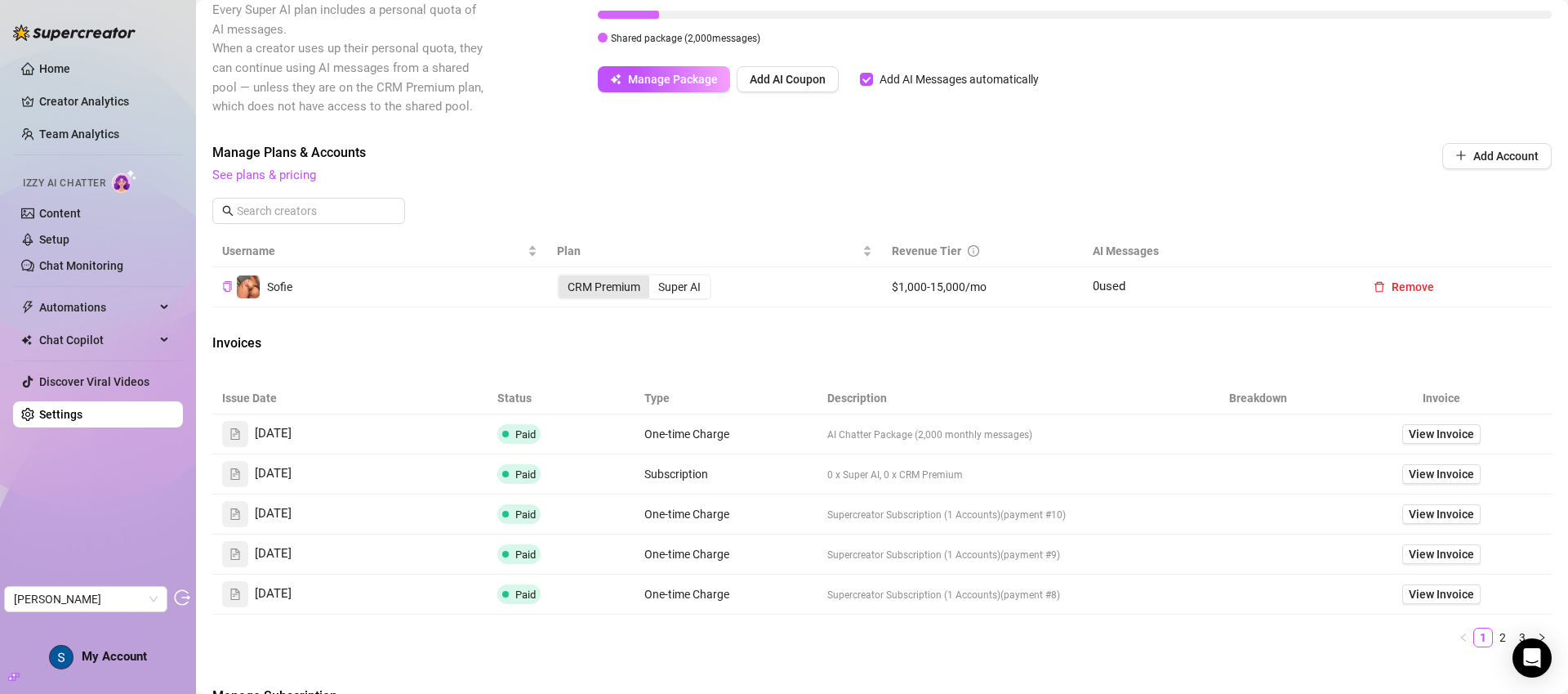
click at [562, 278] on input "CRM Premium" at bounding box center [562, 278] width 0 height 0
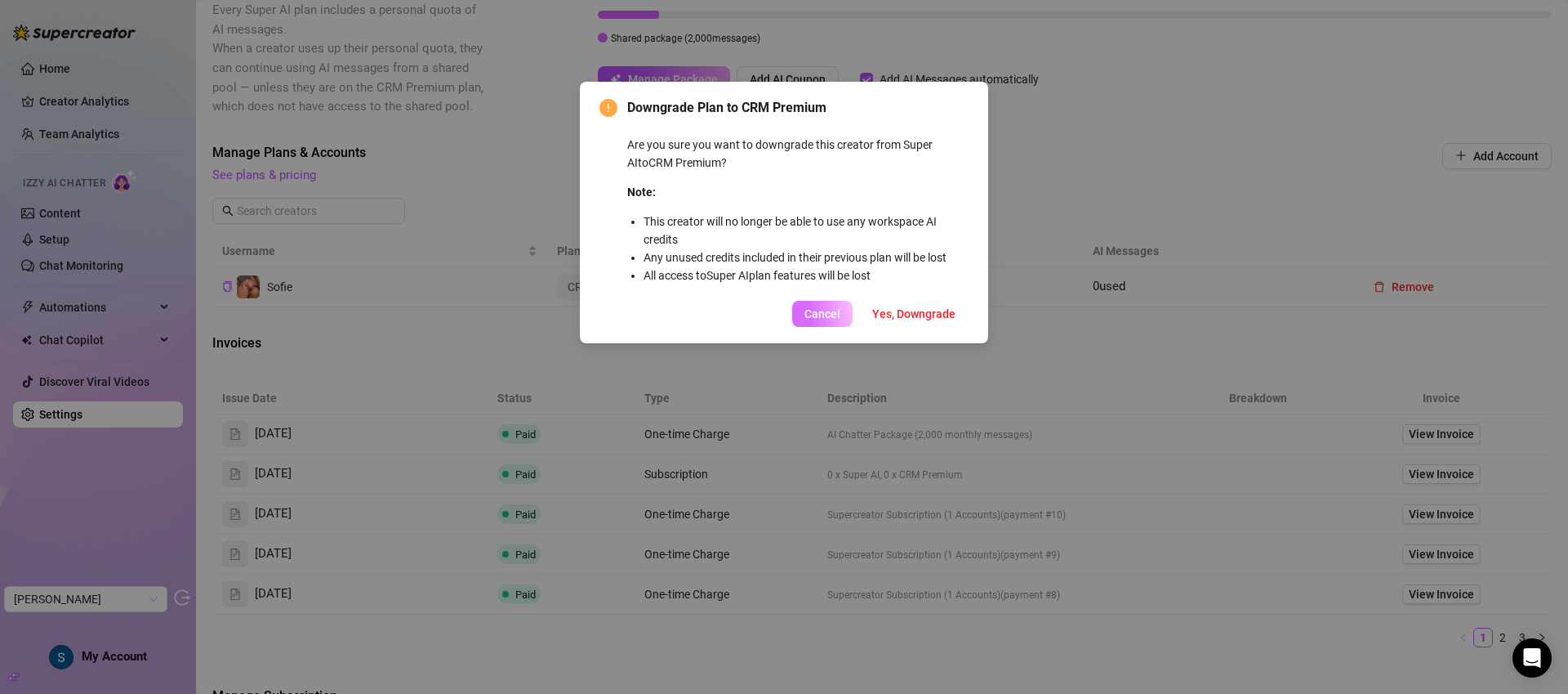
click at [807, 311] on span "Cancel" at bounding box center [822, 313] width 36 height 13
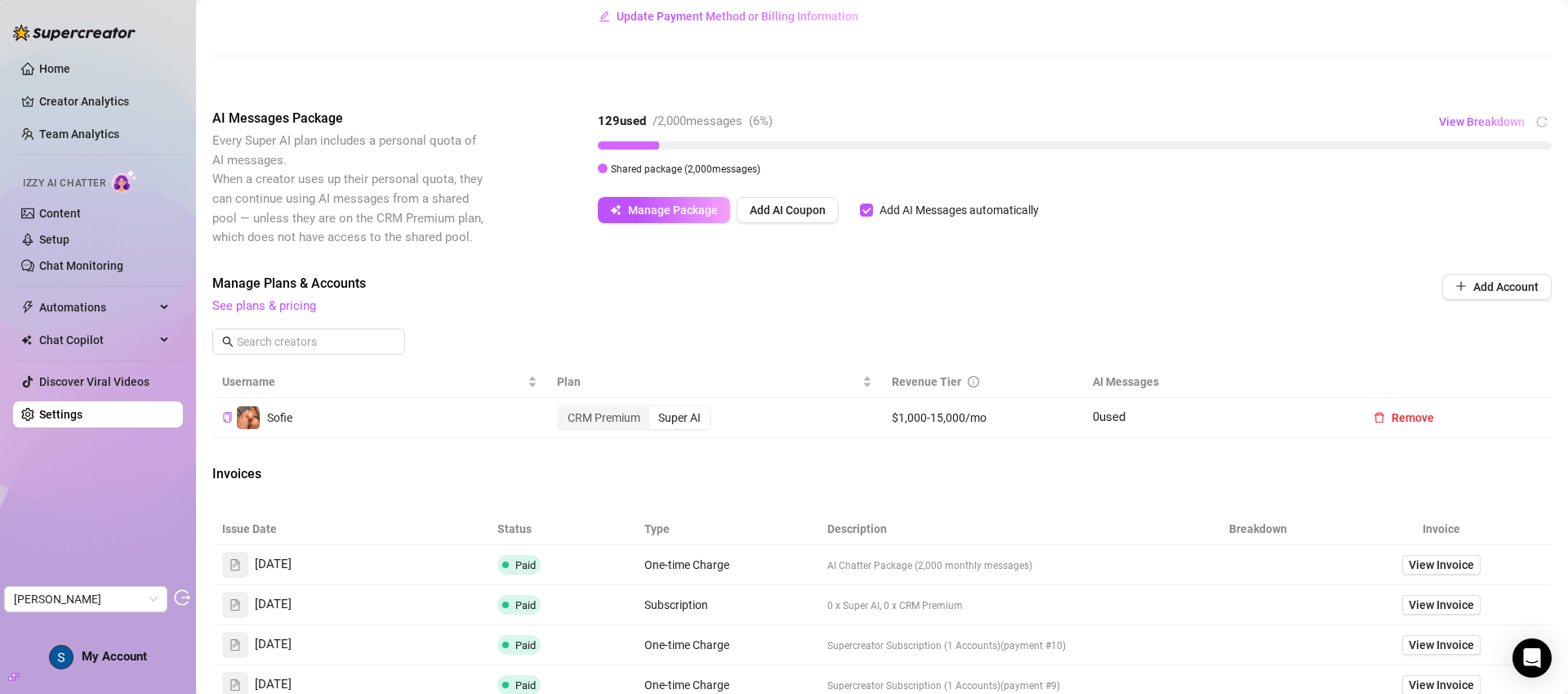
scroll to position [214, 0]
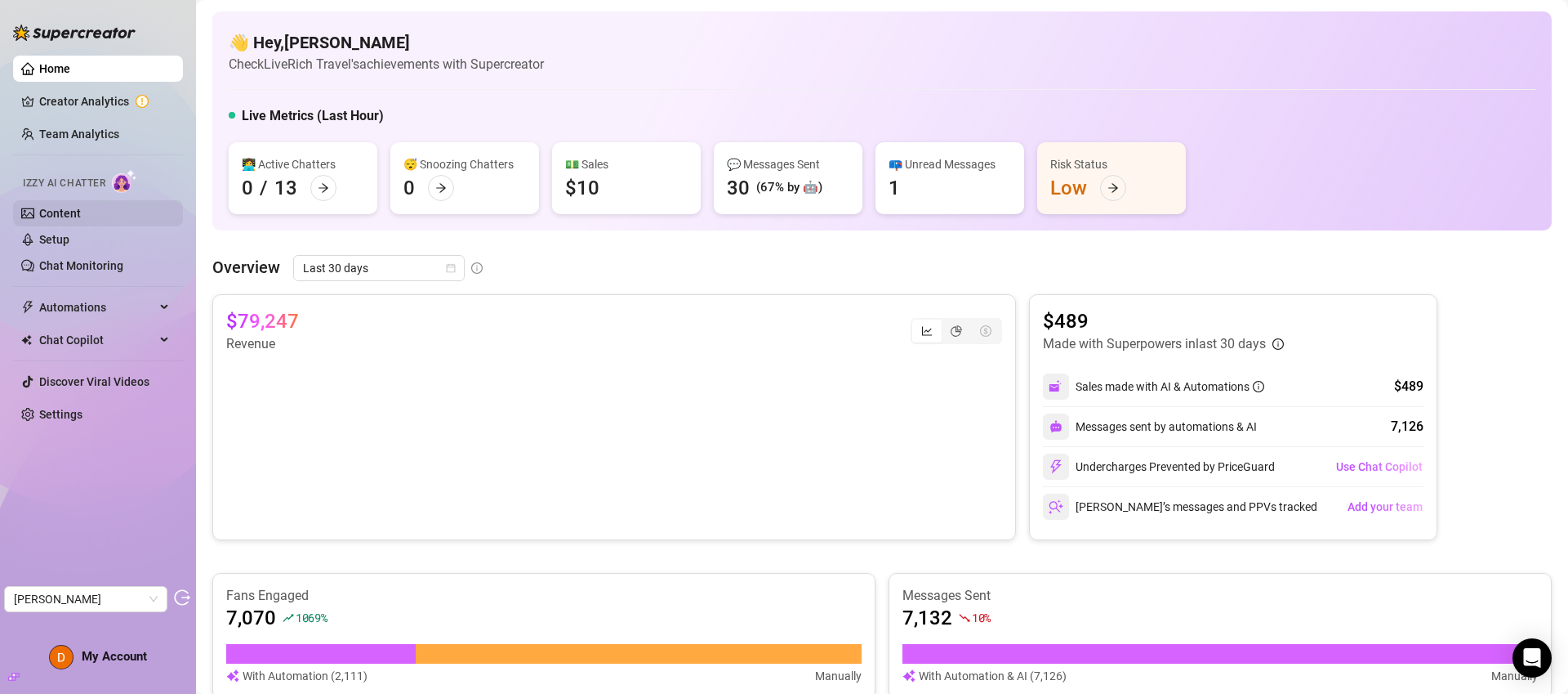
click at [81, 211] on link "Content" at bounding box center [60, 213] width 42 height 13
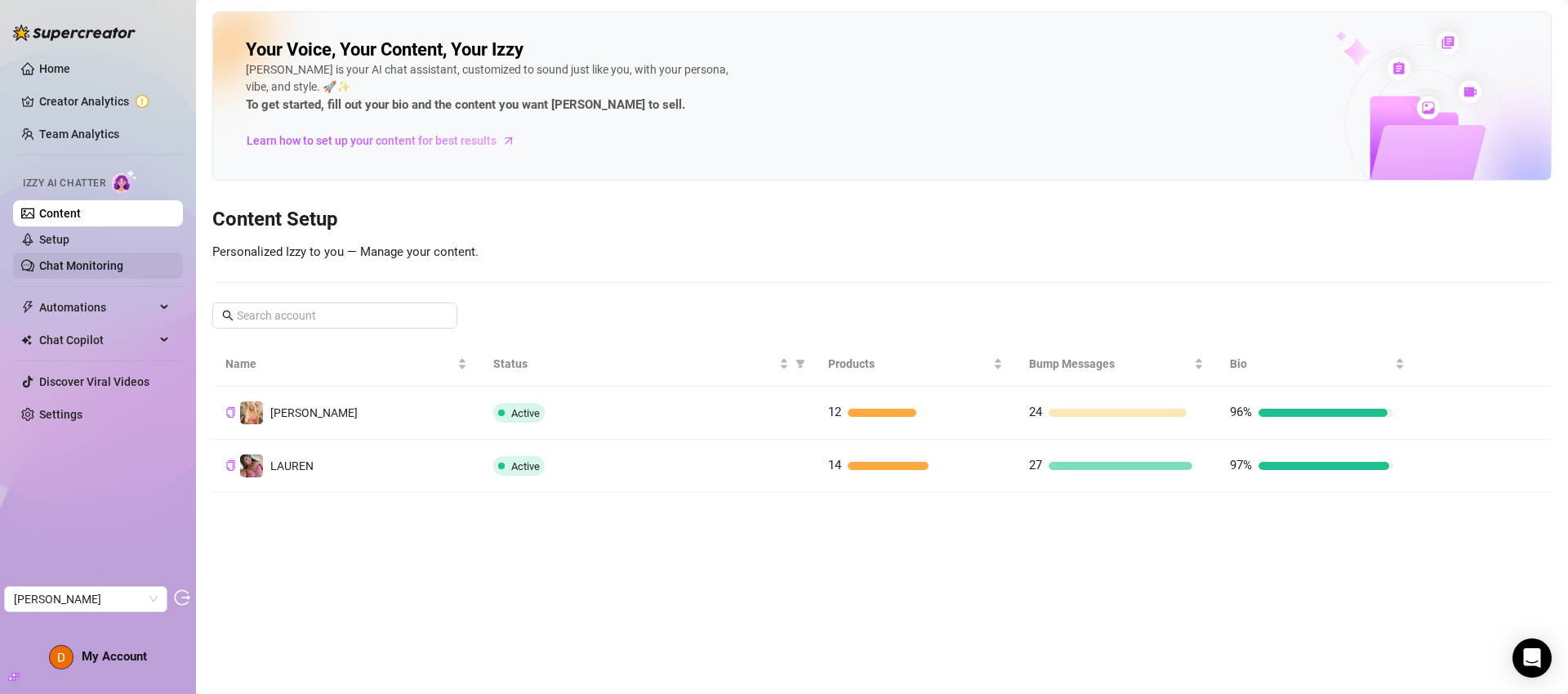
click at [117, 272] on link "Chat Monitoring" at bounding box center [81, 265] width 84 height 13
